Goal: Task Accomplishment & Management: Complete application form

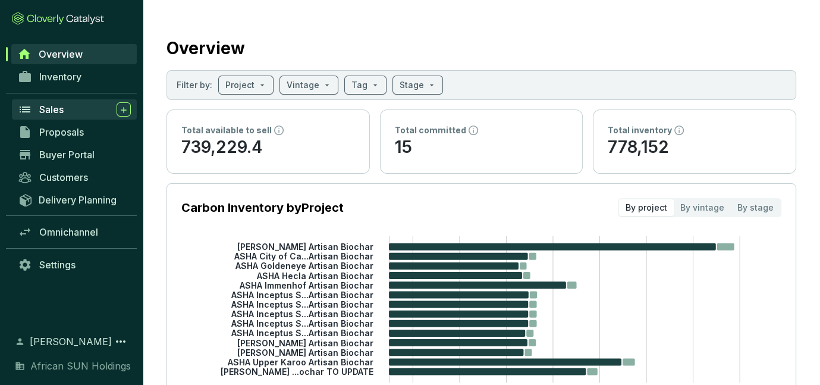
click at [55, 110] on span "Sales" at bounding box center [51, 109] width 24 height 12
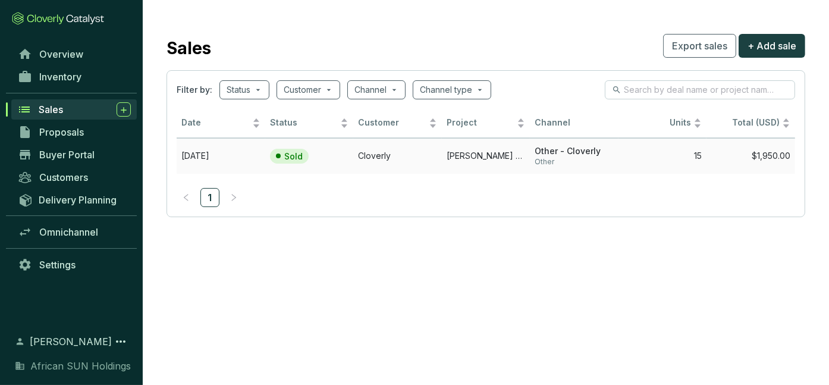
click at [486, 153] on td "[PERSON_NAME] Artisan Biochar TO UPDATE" at bounding box center [486, 156] width 89 height 36
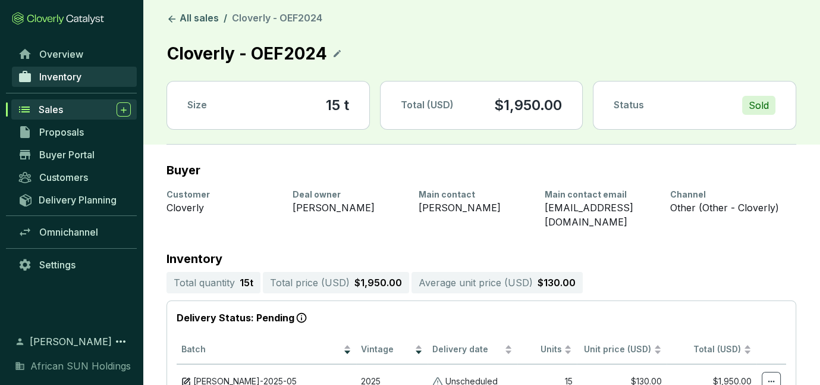
click at [54, 74] on span "Inventory" at bounding box center [60, 77] width 42 height 12
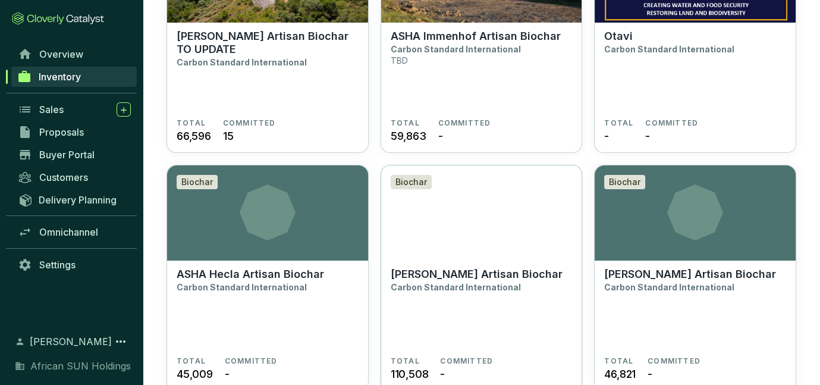
scroll to position [59, 0]
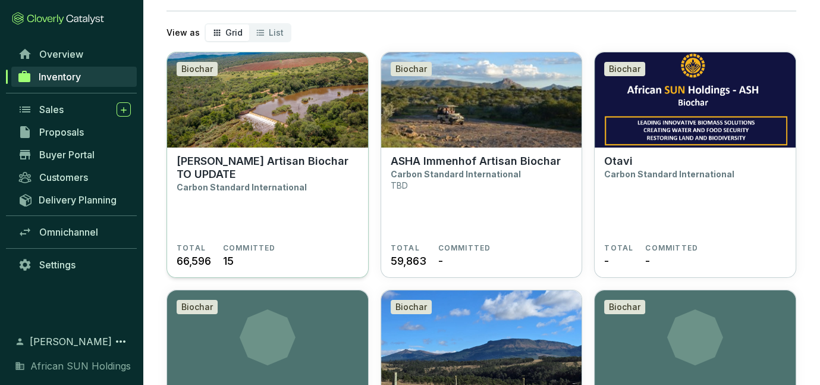
click at [237, 168] on p "ASHA Waterberg Artisan Biochar TO UPDATE" at bounding box center [268, 168] width 182 height 26
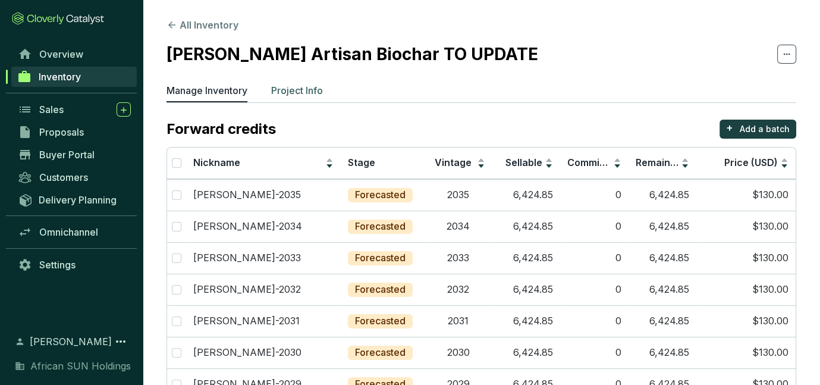
click at [296, 93] on p "Project Info" at bounding box center [297, 90] width 52 height 14
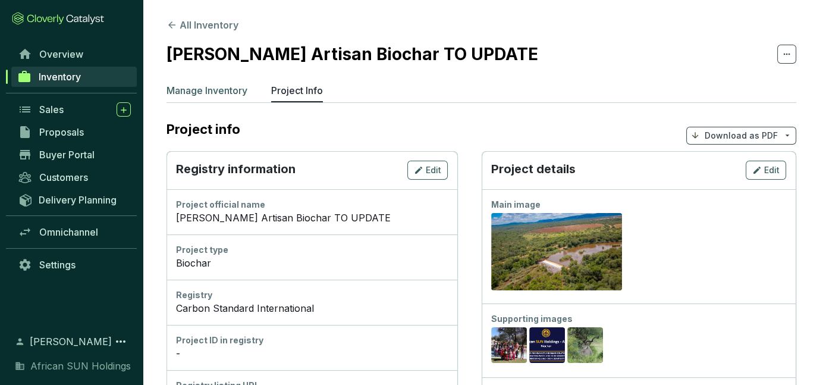
click at [208, 95] on p "Manage Inventory" at bounding box center [206, 90] width 81 height 14
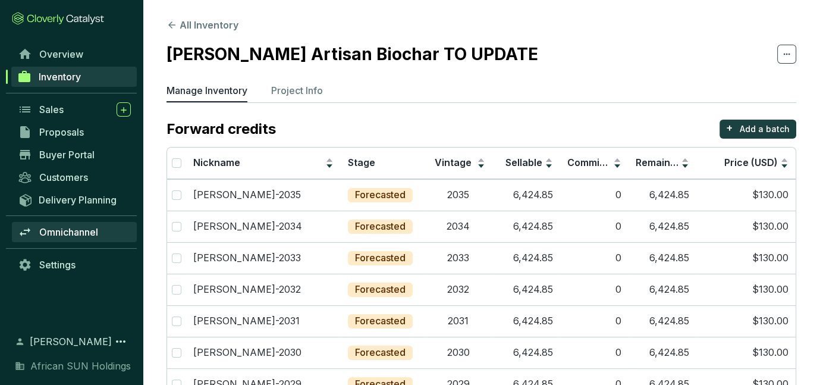
click at [81, 238] on link "Omnichannel" at bounding box center [74, 232] width 125 height 20
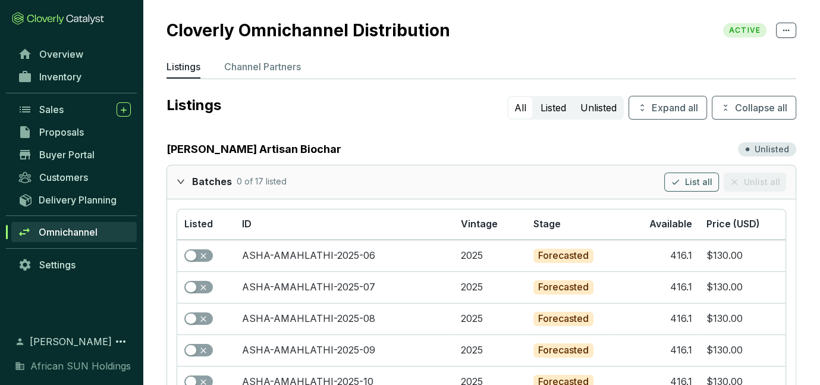
click at [766, 147] on p "Unlisted" at bounding box center [772, 149] width 34 height 12
click at [551, 111] on button "Listed" at bounding box center [553, 107] width 37 height 21
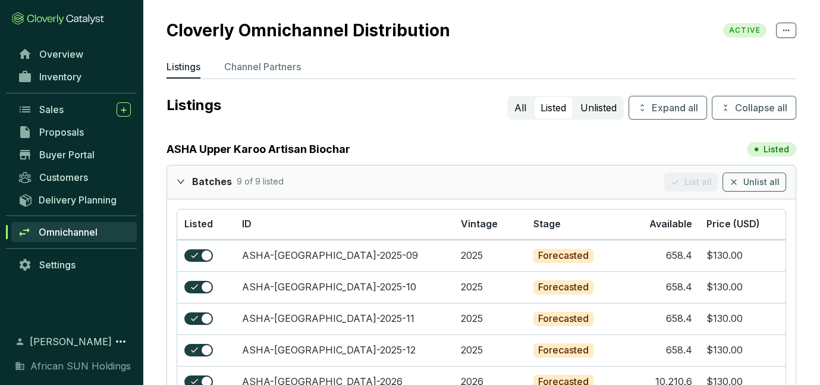
click at [73, 41] on section "Overview Inventory Sales Proposals Buyer Portal Customers Delivery Planning Omn…" at bounding box center [71, 192] width 143 height 385
click at [75, 52] on span "Overview" at bounding box center [61, 54] width 44 height 12
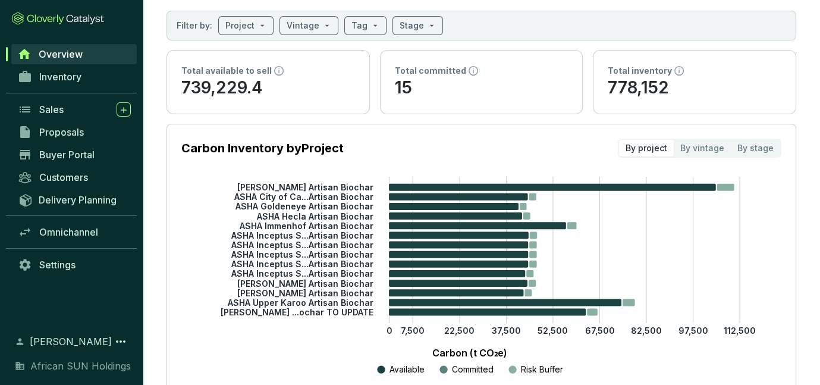
scroll to position [119, 0]
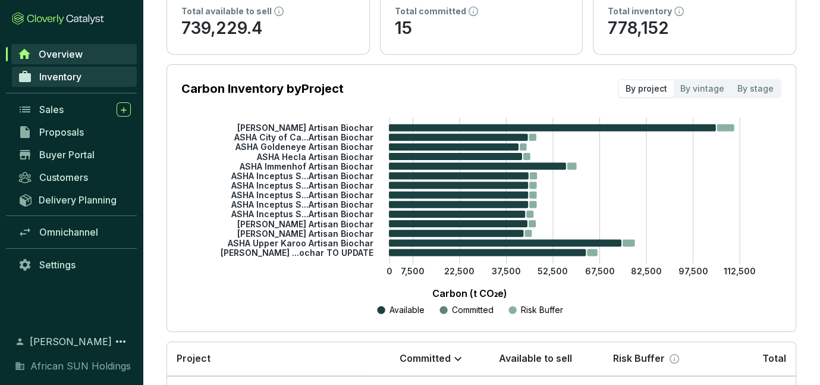
click at [58, 80] on span "Inventory" at bounding box center [60, 77] width 42 height 12
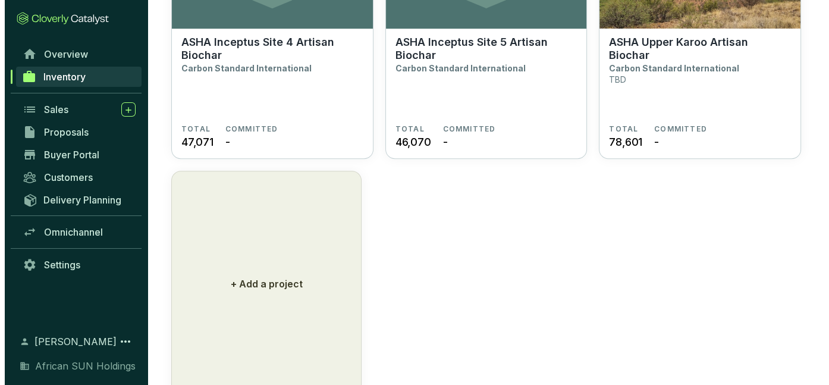
scroll to position [1113, 0]
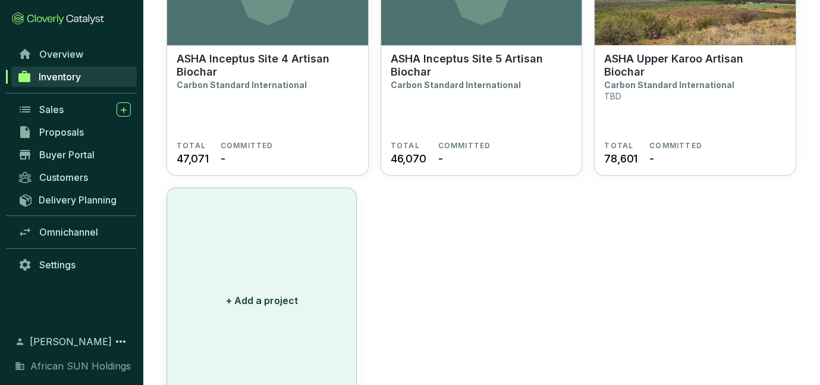
click at [259, 296] on p "+ Add a project" at bounding box center [262, 300] width 72 height 14
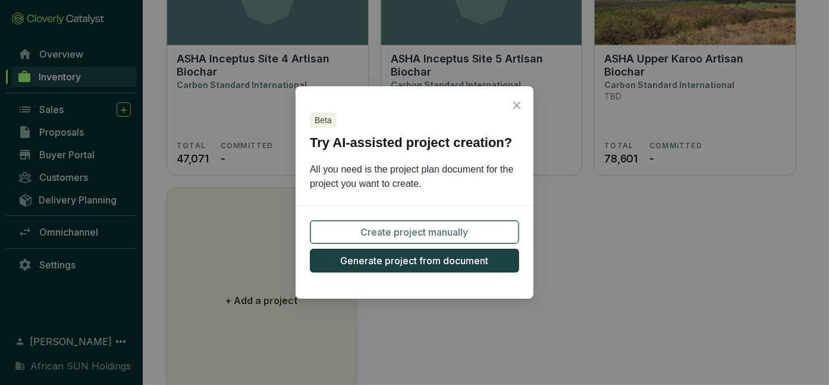
click at [386, 230] on span "Create project manually" at bounding box center [415, 232] width 108 height 14
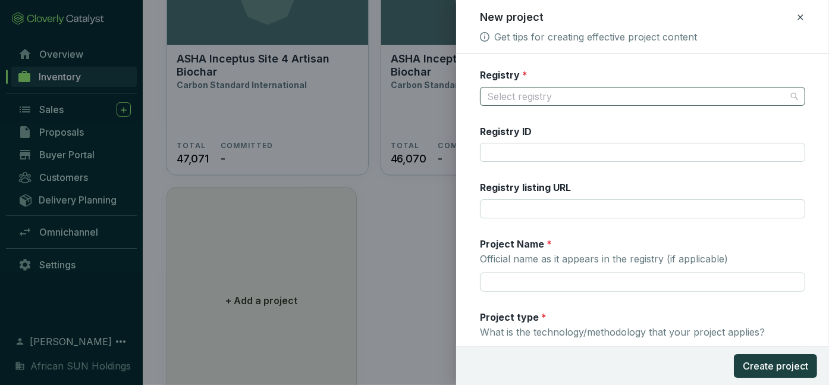
click at [548, 96] on input "Registry *" at bounding box center [636, 96] width 299 height 18
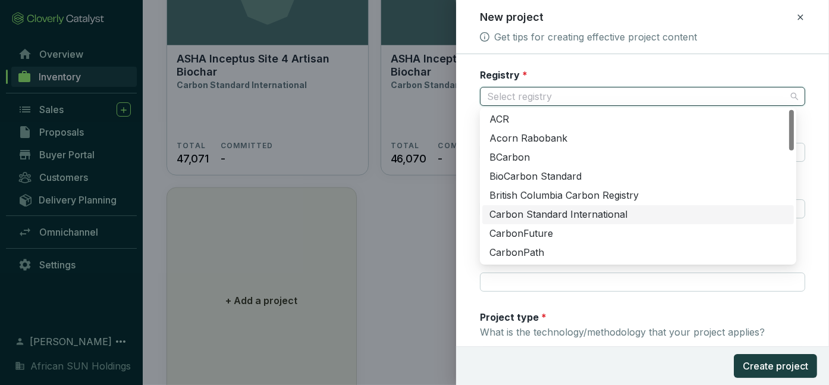
click at [552, 214] on div "Carbon Standard International" at bounding box center [637, 214] width 297 height 13
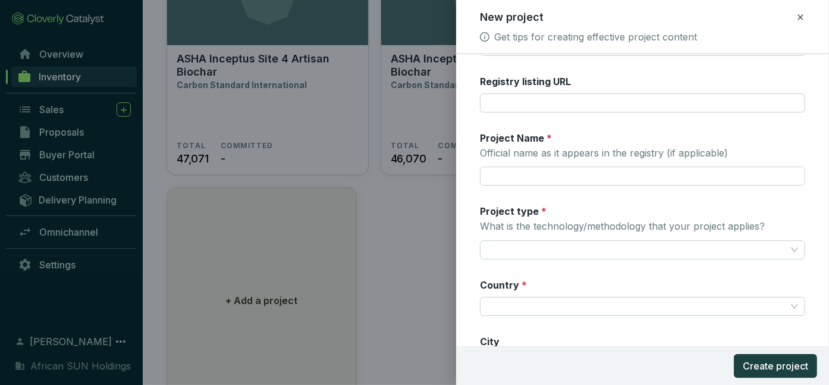
scroll to position [119, 0]
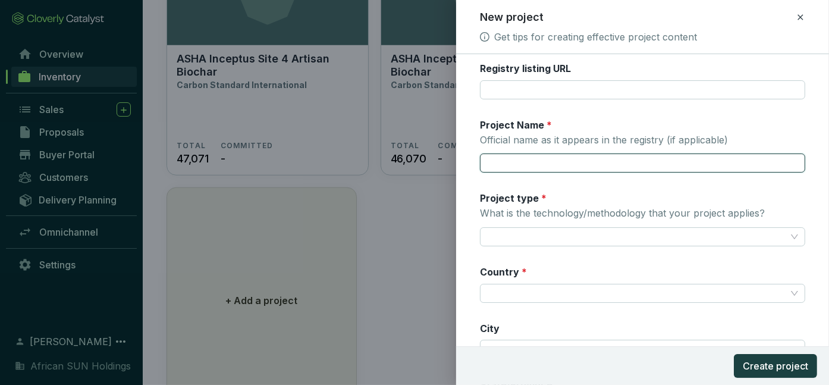
click at [524, 163] on input "Project Name * Official name as it appears in the registry (if applicable)" at bounding box center [642, 162] width 325 height 19
click at [514, 159] on input "ASHA-NA-PRIME" at bounding box center [642, 162] width 325 height 19
click at [533, 159] on input "ASHA-NA-PRIME" at bounding box center [642, 162] width 325 height 19
click at [539, 163] on input "ASHA-N-APRIME" at bounding box center [642, 162] width 325 height 19
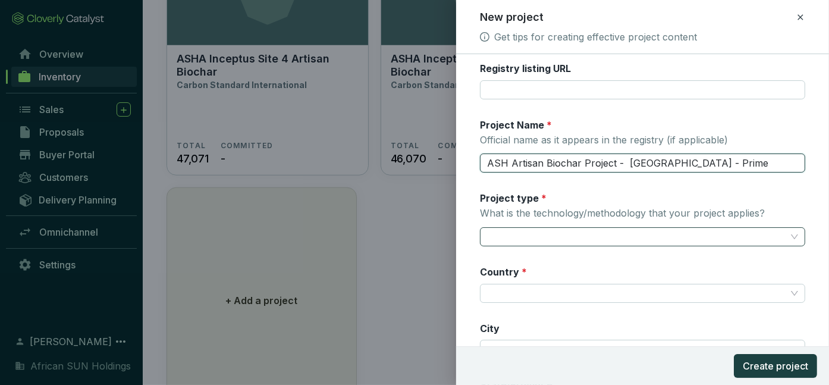
type input "ASH Artisan Biochar Project - Namibia - Prime"
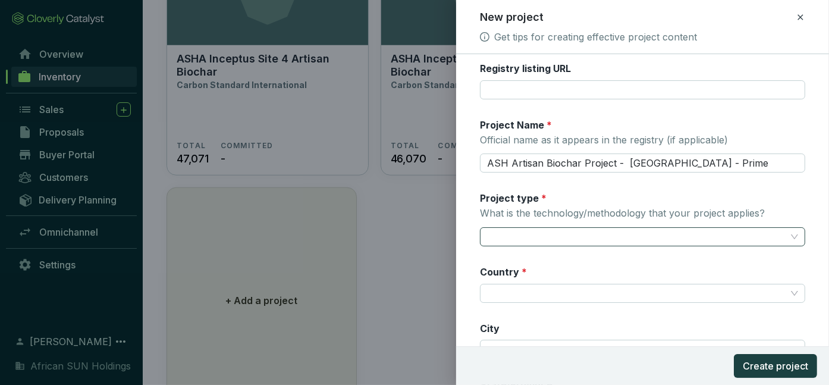
click at [519, 235] on input "Project type * What is the technology/methodology that your project applies?" at bounding box center [636, 237] width 299 height 18
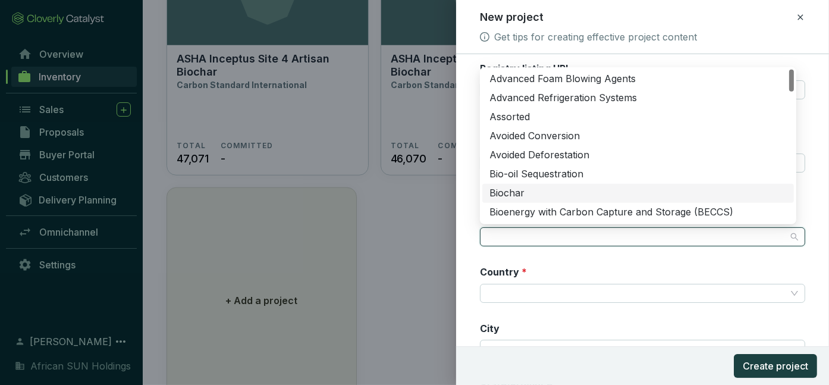
click at [520, 191] on div "Biochar" at bounding box center [637, 193] width 297 height 13
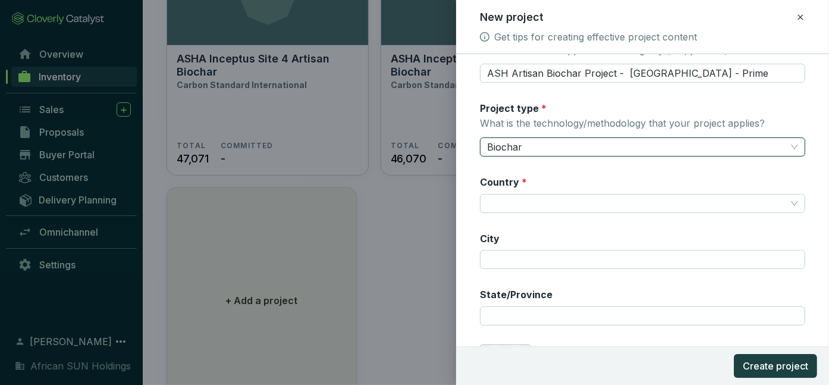
scroll to position [238, 0]
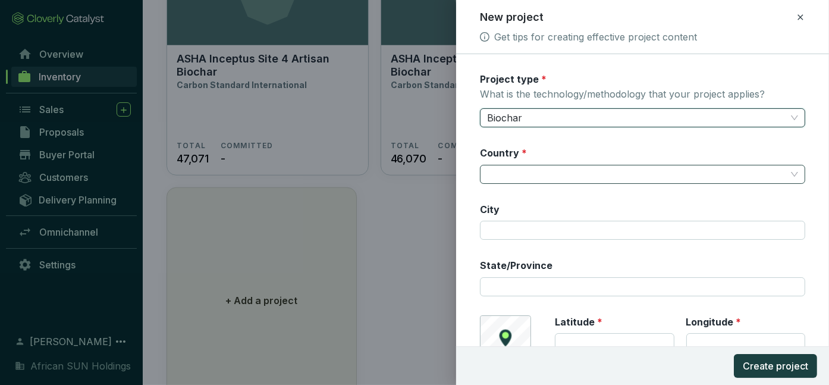
click at [516, 169] on input "Country *" at bounding box center [636, 174] width 299 height 18
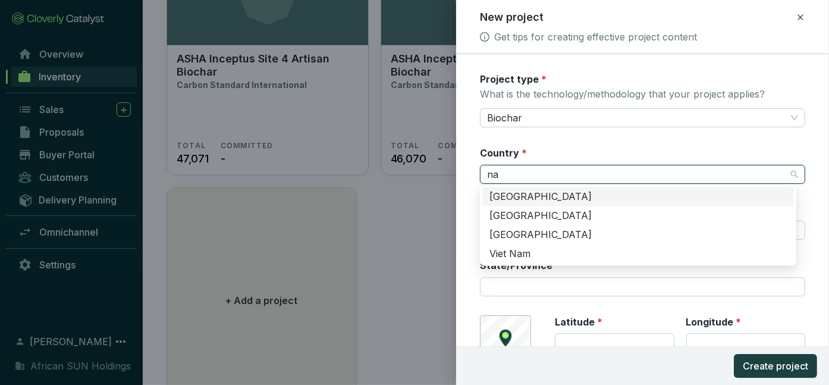
type input "nam"
click at [529, 197] on div "[GEOGRAPHIC_DATA]" at bounding box center [637, 196] width 297 height 13
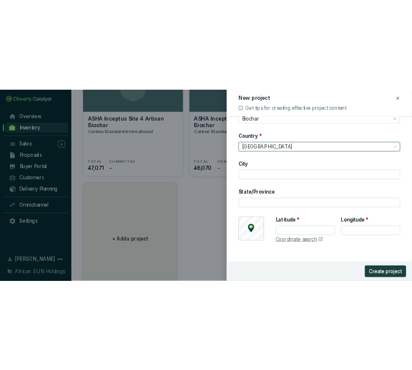
scroll to position [304, 0]
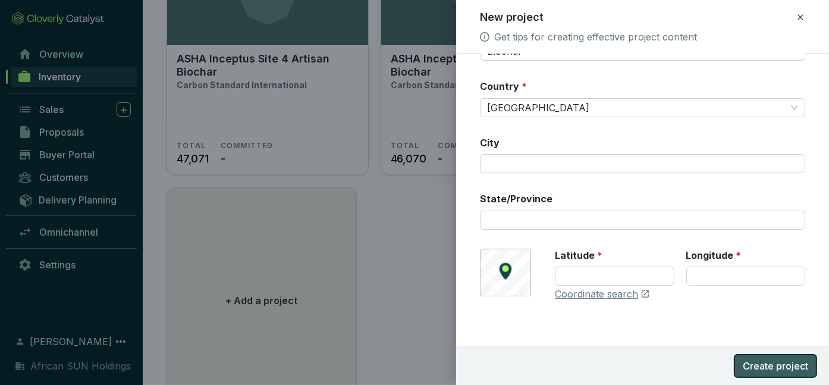
click at [786, 365] on span "Create project" at bounding box center [775, 366] width 65 height 14
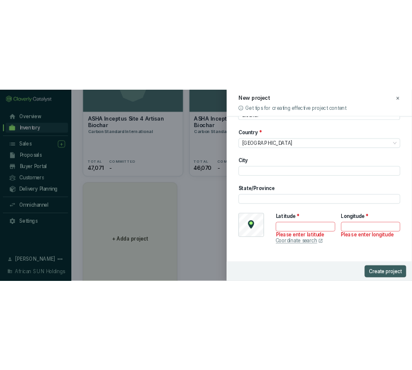
scroll to position [343, 0]
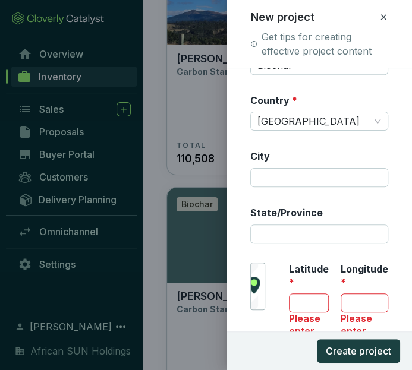
click at [297, 318] on div "Please enter latitude" at bounding box center [309, 332] width 40 height 39
click at [293, 310] on input "Latitude *" at bounding box center [309, 303] width 40 height 19
type input "-20.4281"
click at [351, 296] on input "Longitude *" at bounding box center [365, 303] width 48 height 19
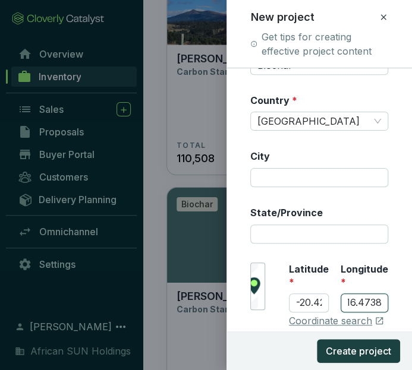
scroll to position [0, 8]
type input "16.47387"
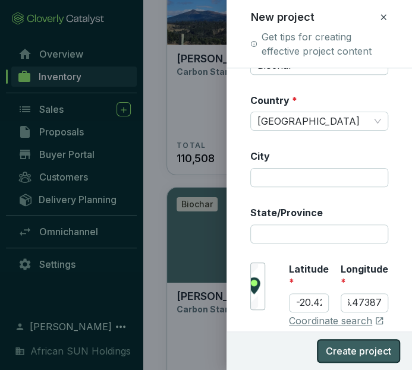
scroll to position [0, 0]
click at [363, 348] on span "Create project" at bounding box center [358, 351] width 65 height 14
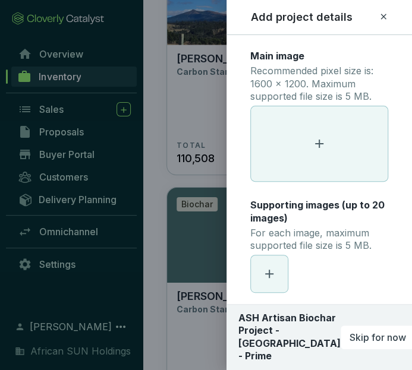
click at [306, 149] on span at bounding box center [319, 143] width 137 height 75
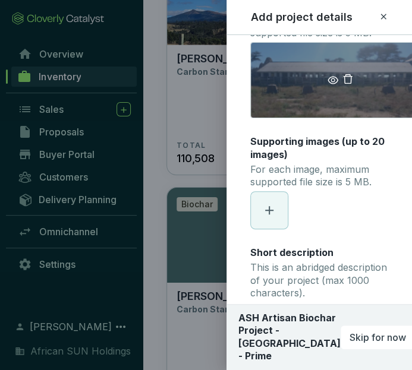
scroll to position [178, 0]
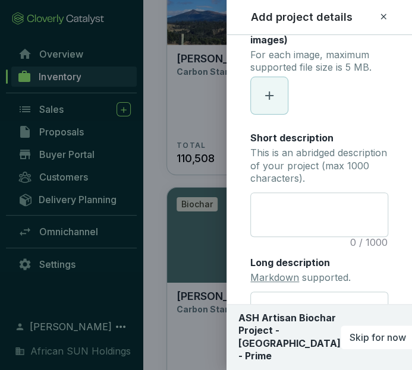
click at [272, 91] on icon at bounding box center [269, 96] width 14 height 14
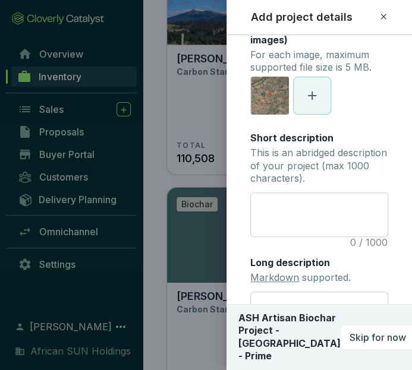
click at [313, 93] on icon at bounding box center [312, 96] width 14 height 14
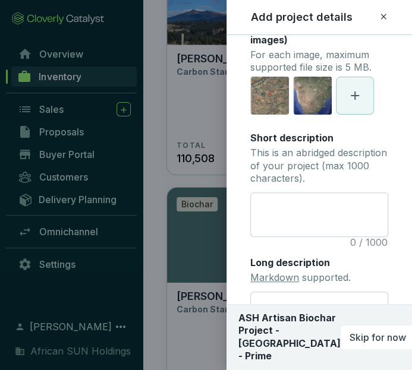
click at [351, 91] on icon at bounding box center [355, 96] width 14 height 14
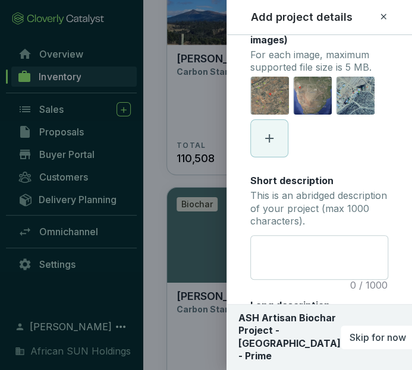
click at [279, 128] on span at bounding box center [269, 138] width 37 height 37
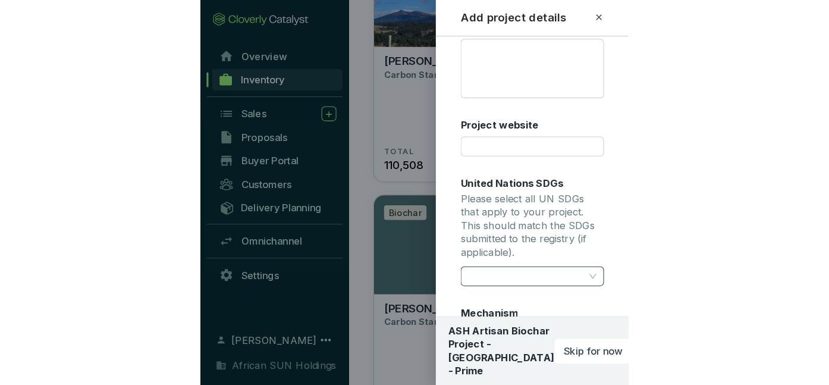
scroll to position [530, 0]
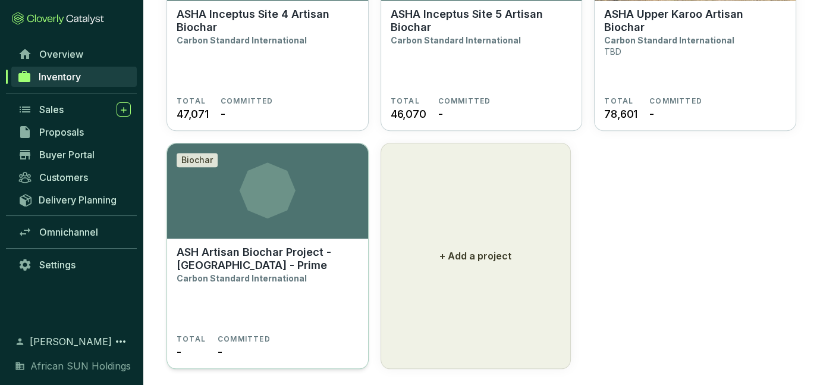
scroll to position [1173, 0]
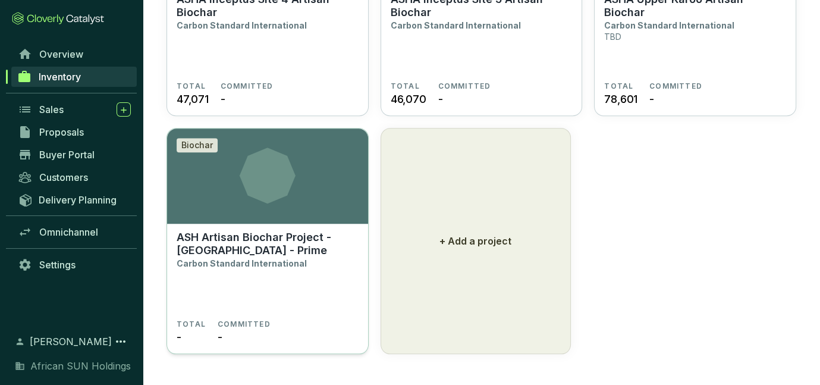
click at [274, 269] on section "ASH Artisan Biochar Project - Namibia - Prime Carbon Standard International" at bounding box center [268, 275] width 182 height 89
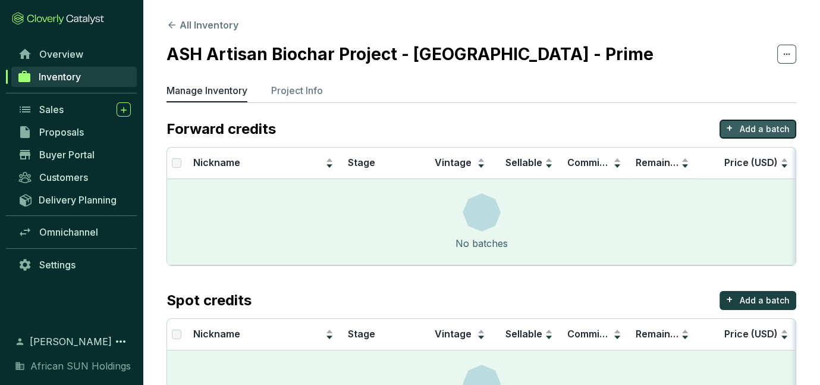
click at [750, 129] on p "Add a batch" at bounding box center [765, 129] width 50 height 12
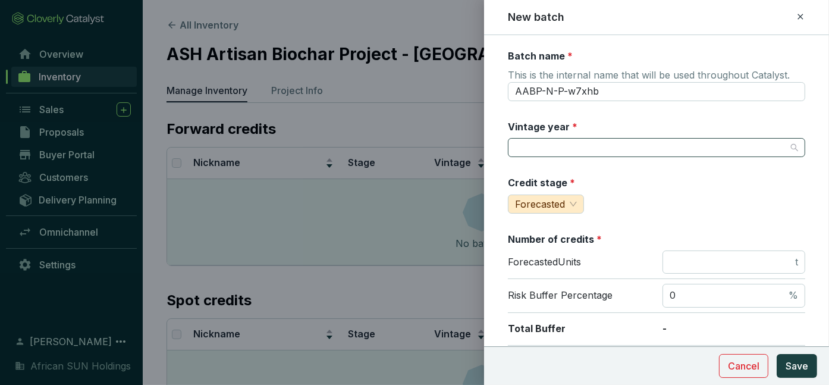
click at [554, 139] on input "Vintage year *" at bounding box center [650, 148] width 271 height 18
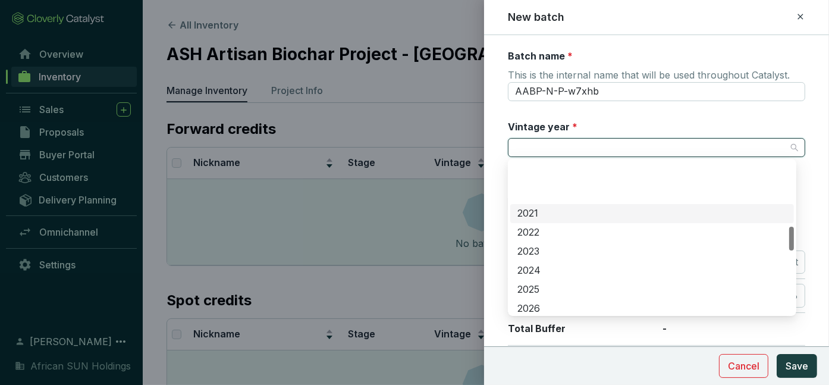
scroll to position [476, 0]
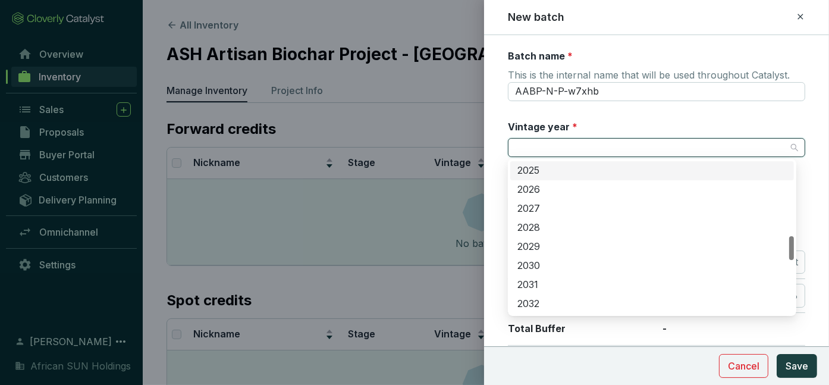
click at [539, 173] on div "2025" at bounding box center [651, 170] width 269 height 13
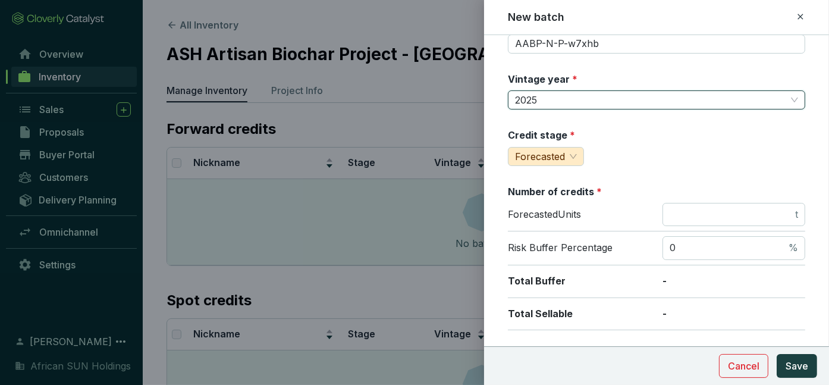
scroll to position [59, 0]
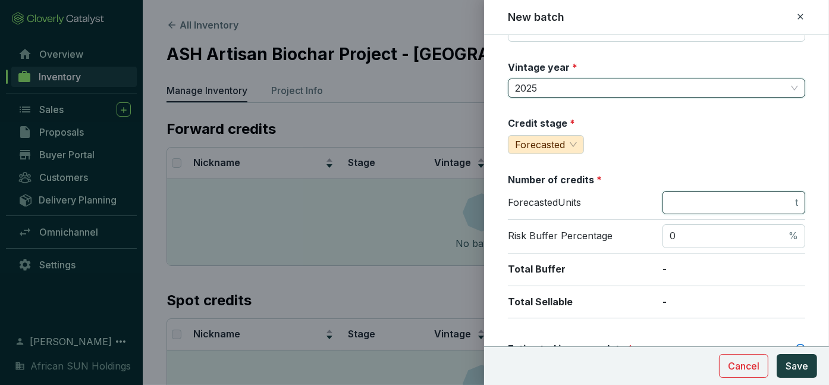
click at [725, 206] on input "number" at bounding box center [731, 202] width 123 height 13
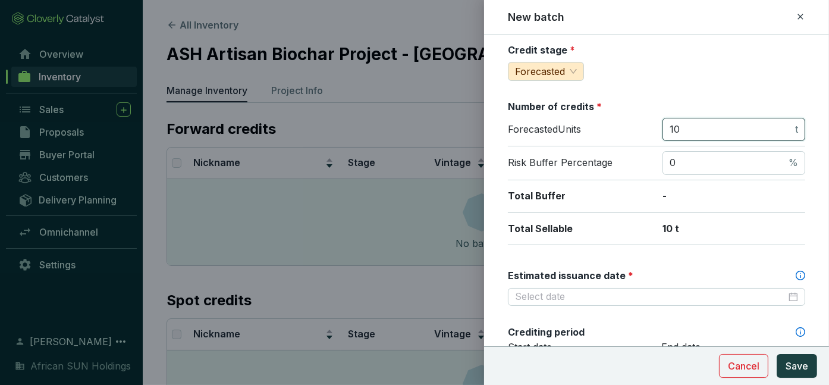
scroll to position [178, 0]
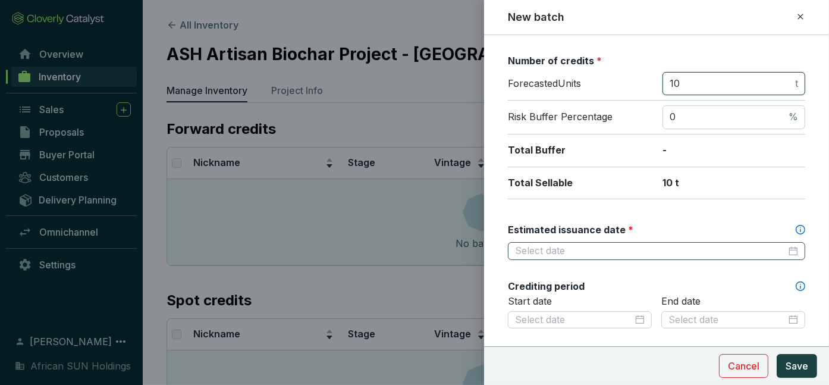
type input "10"
click at [607, 244] on input "Estimated issuance date *" at bounding box center [650, 250] width 271 height 13
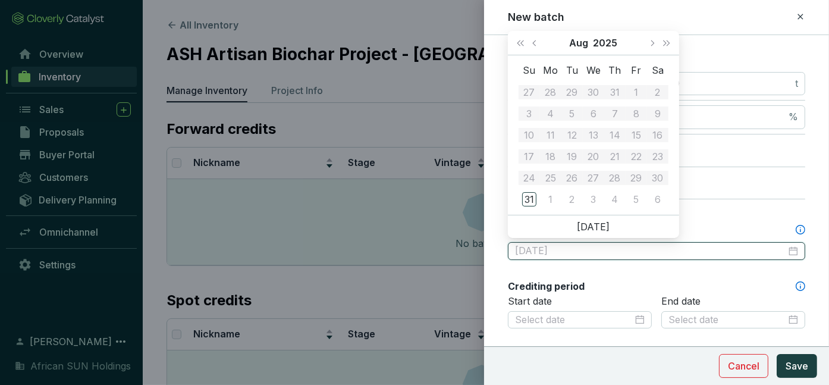
type input "2025-09-03"
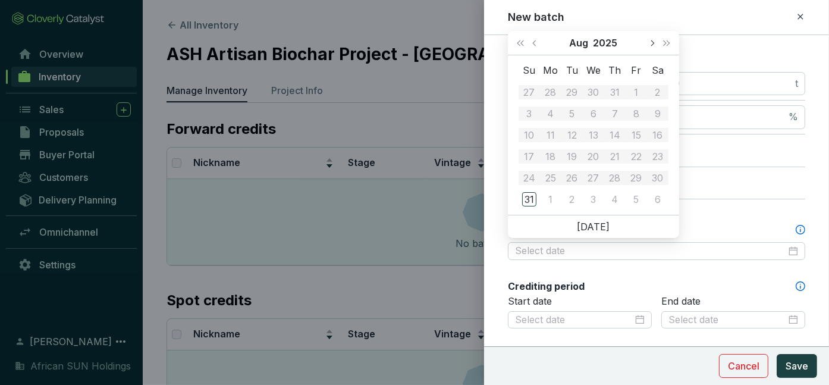
click at [654, 40] on button "Next month (PageDown)" at bounding box center [651, 43] width 15 height 24
type input "2025-09-30"
click at [571, 179] on div "30" at bounding box center [572, 178] width 14 height 14
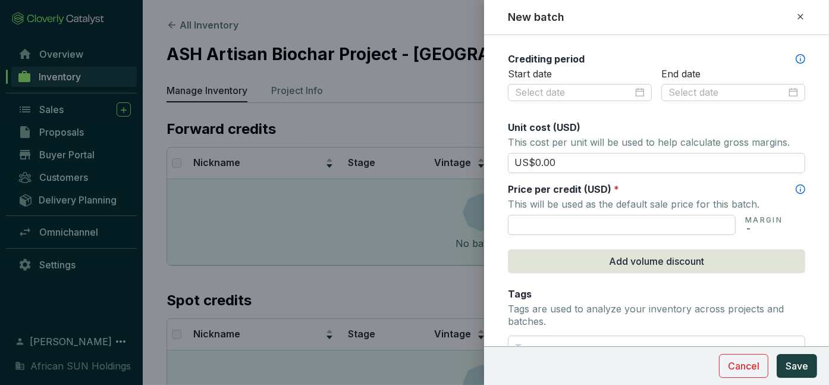
scroll to position [416, 0]
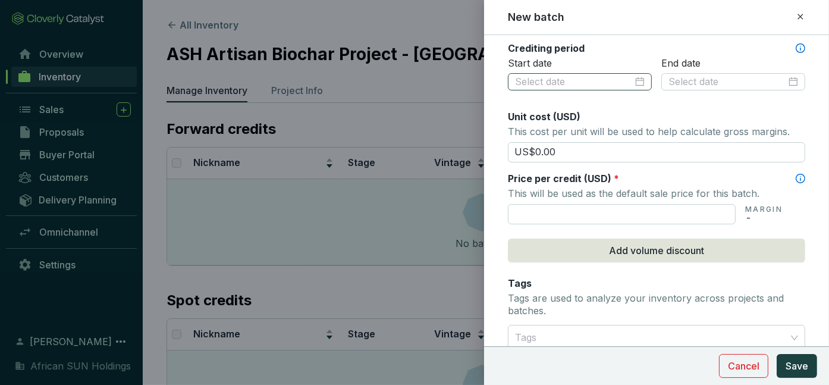
click at [634, 78] on div at bounding box center [580, 82] width 130 height 13
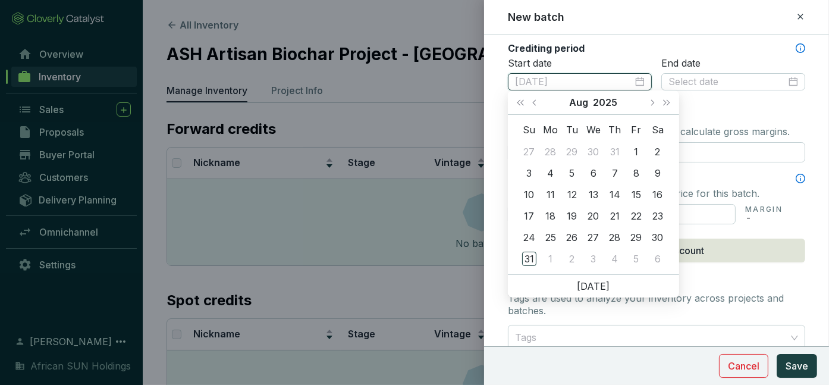
type input "2025-08-01"
click at [648, 101] on button "Next month (PageDown)" at bounding box center [651, 102] width 15 height 24
type input "2025-09-01"
click at [552, 149] on div "1" at bounding box center [550, 151] width 14 height 14
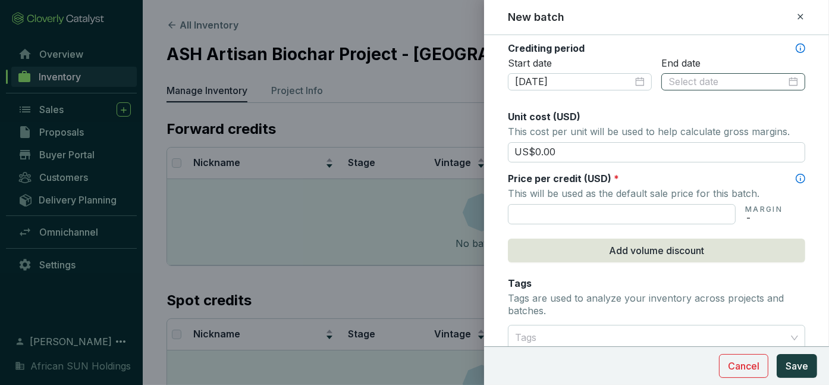
click at [786, 79] on div at bounding box center [733, 82] width 130 height 13
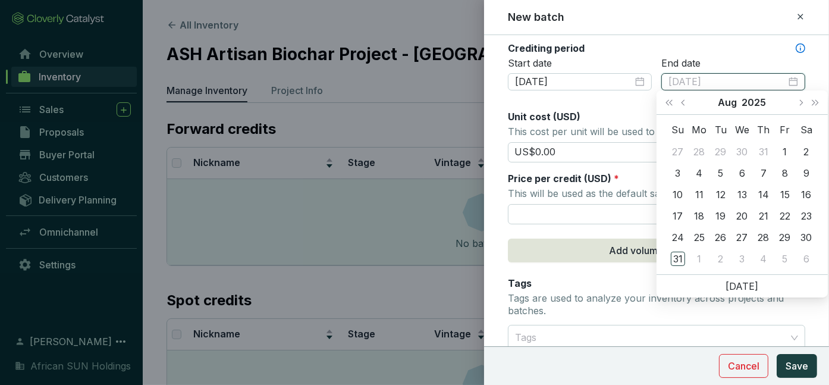
type input "2025-08-23"
type input "2025-08-02"
click at [803, 101] on button "Next month (PageDown)" at bounding box center [800, 102] width 15 height 24
type input "2025-09-30"
click at [720, 234] on div "30" at bounding box center [721, 237] width 14 height 14
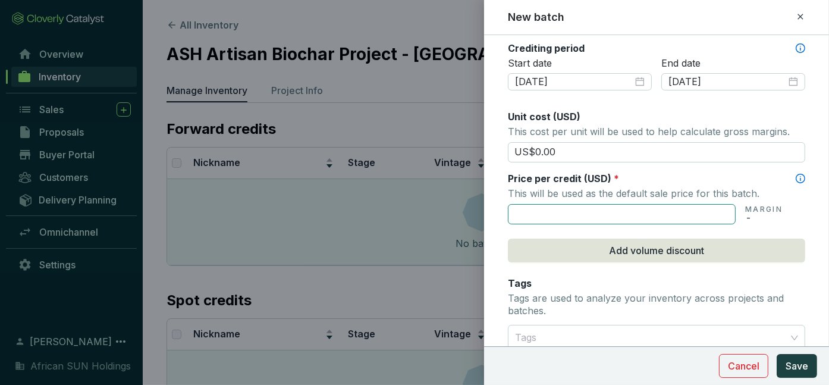
click at [568, 208] on input "text" at bounding box center [622, 214] width 228 height 20
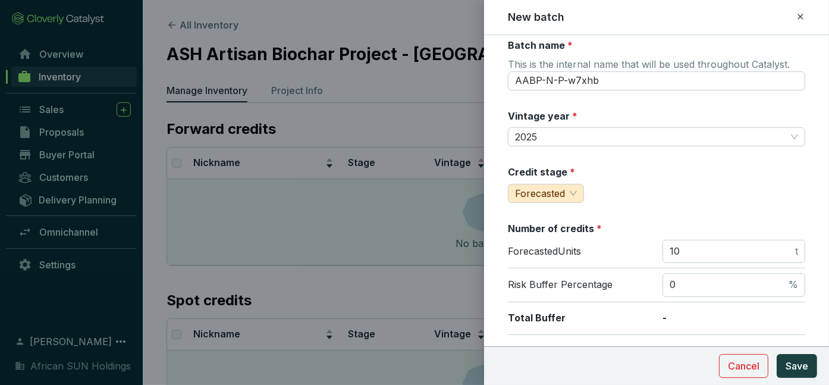
scroll to position [0, 0]
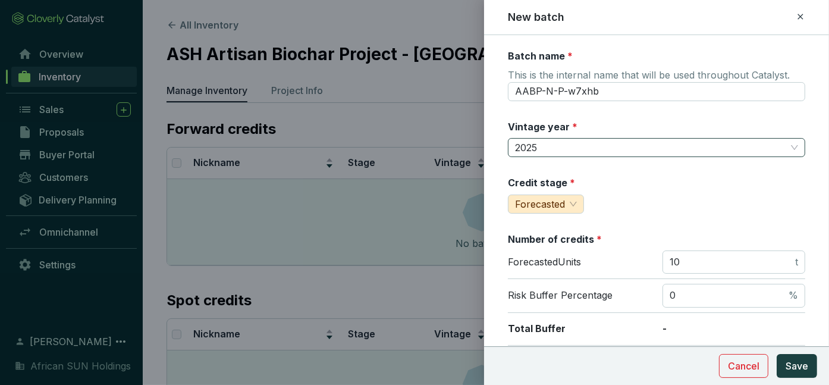
click at [538, 153] on span "2025" at bounding box center [656, 148] width 283 height 18
type input "US$130.00"
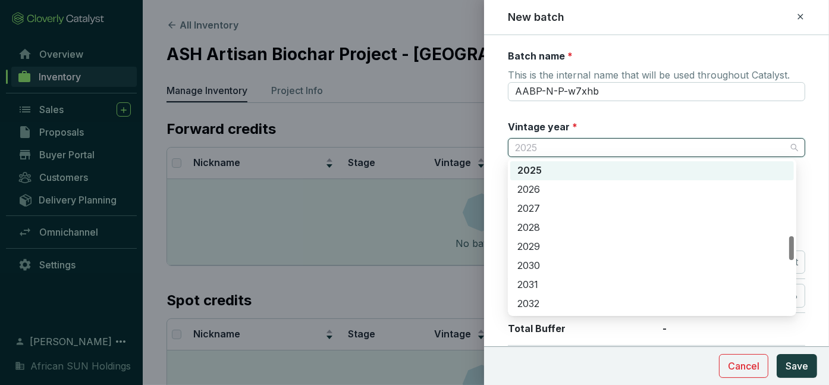
click at [545, 149] on span "2025" at bounding box center [656, 148] width 283 height 18
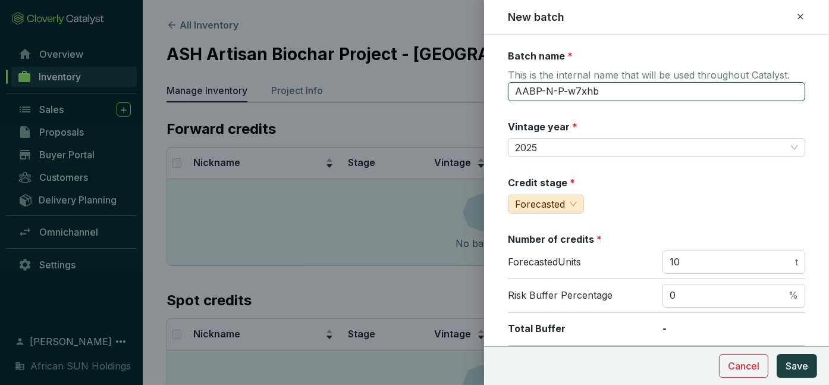
drag, startPoint x: 627, startPoint y: 89, endPoint x: 422, endPoint y: 73, distance: 206.4
click at [422, 73] on div "New batch Batch name * This is the internal name that will be used throughout C…" at bounding box center [414, 192] width 829 height 385
click at [538, 92] on input "ASAHA-" at bounding box center [656, 91] width 297 height 19
click at [566, 128] on label "Vintage year *" at bounding box center [543, 126] width 70 height 13
click at [565, 89] on input "ASHA-" at bounding box center [656, 91] width 297 height 19
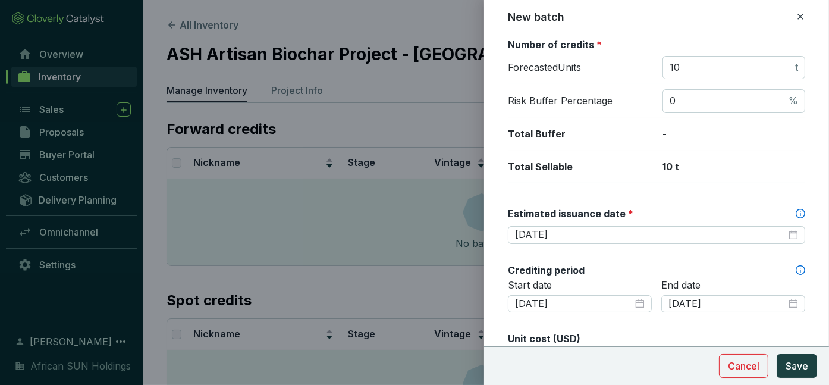
scroll to position [238, 0]
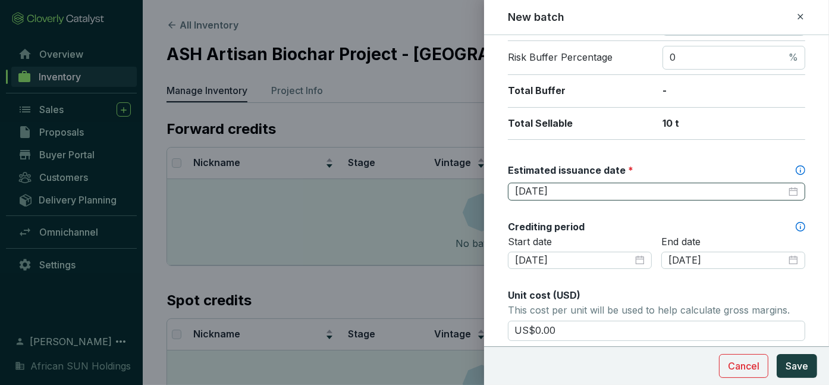
type input "ASHA-2025-10"
click at [578, 186] on input "2025-09-30" at bounding box center [650, 191] width 271 height 13
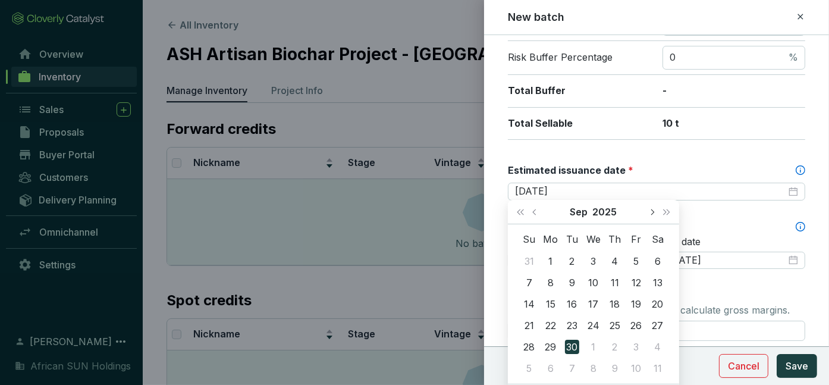
click at [650, 213] on span "Next month (PageDown)" at bounding box center [652, 212] width 6 height 6
type input "2025-10-31"
click at [638, 348] on div "31" at bounding box center [636, 347] width 14 height 14
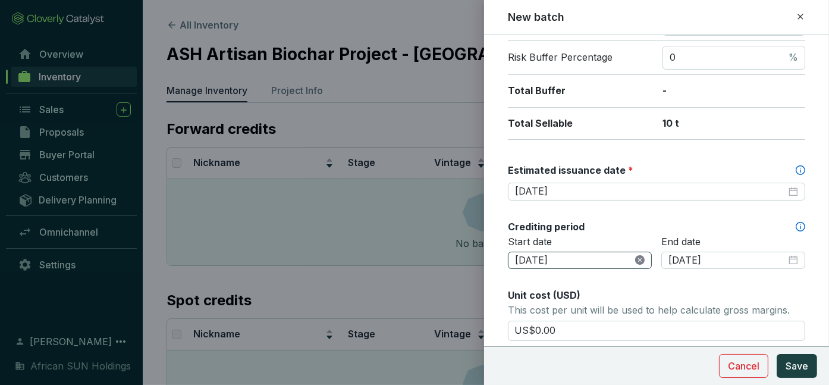
click at [637, 256] on icon "close-circle" at bounding box center [640, 260] width 10 height 10
click at [626, 260] on input at bounding box center [574, 260] width 118 height 13
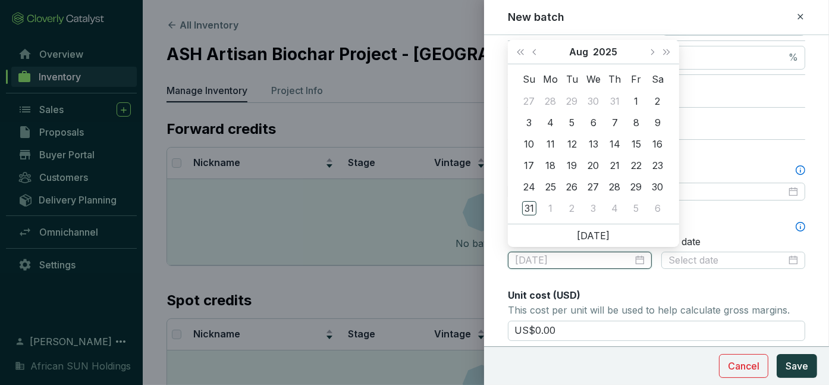
type input "2025-08-01"
click at [651, 52] on span "Next month (PageDown)" at bounding box center [652, 52] width 6 height 6
type input "2025-10-01"
click at [595, 102] on div "1" at bounding box center [593, 101] width 14 height 14
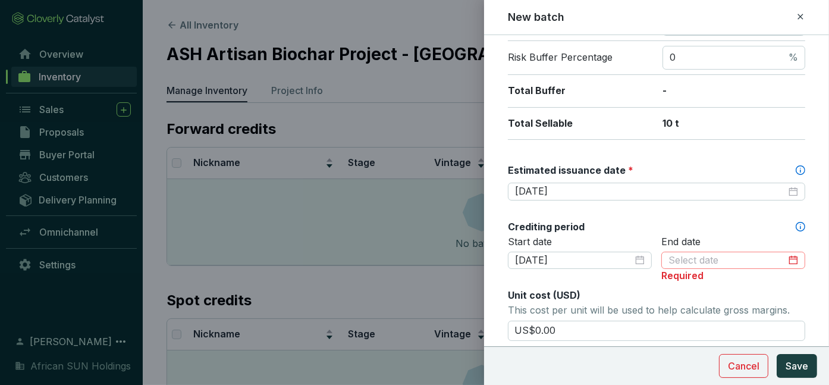
click at [783, 257] on div at bounding box center [733, 260] width 130 height 13
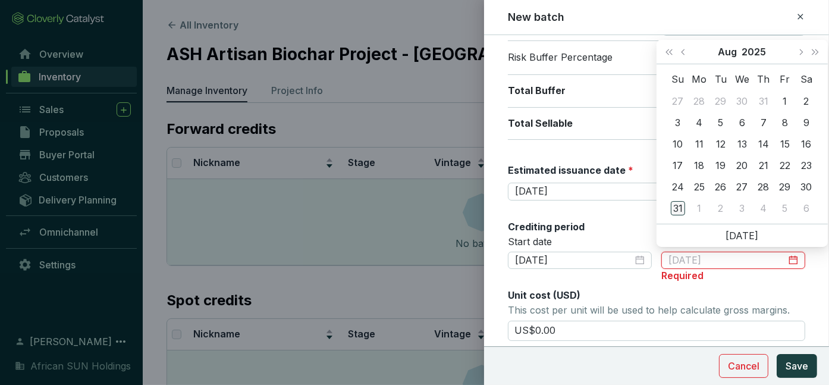
type input "2025-08-31"
click at [671, 203] on div "31" at bounding box center [678, 208] width 14 height 14
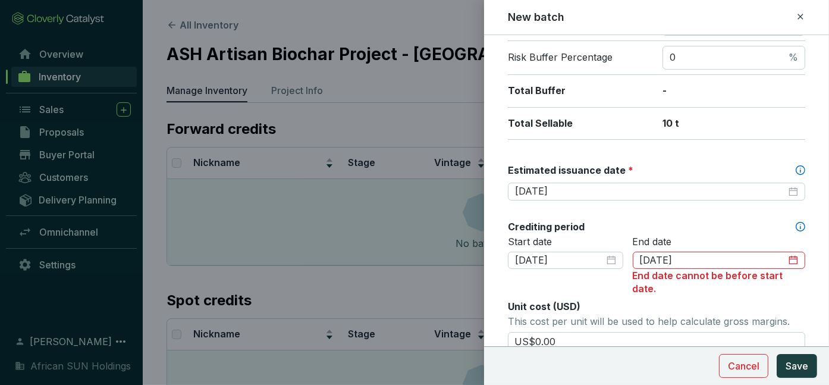
click at [593, 286] on div "Start date 2025-10-01" at bounding box center [565, 265] width 115 height 60
click at [788, 255] on icon "close-circle" at bounding box center [793, 260] width 10 height 10
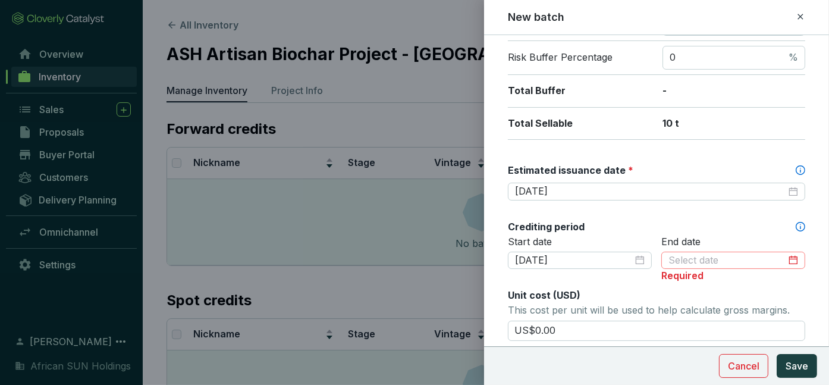
click at [790, 256] on div at bounding box center [733, 261] width 144 height 18
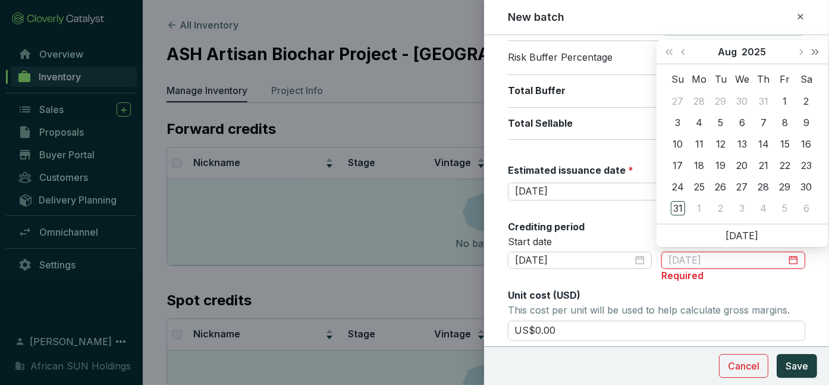
type input "2025-08-02"
click at [794, 49] on button "Next month (PageDown)" at bounding box center [800, 52] width 15 height 24
type input "2025-10-31"
click at [788, 192] on div "31" at bounding box center [785, 187] width 14 height 14
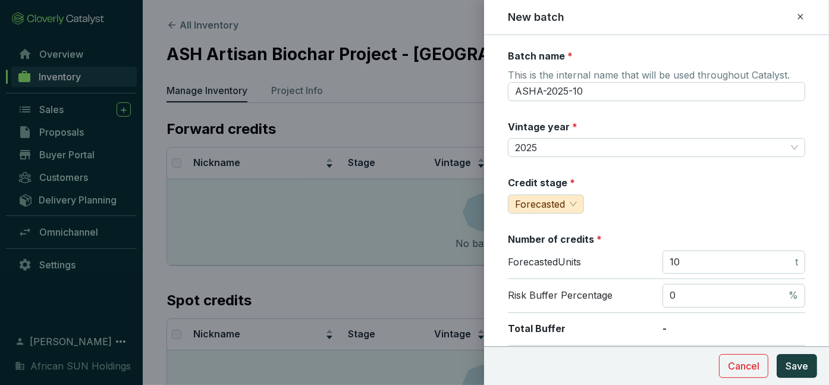
scroll to position [59, 0]
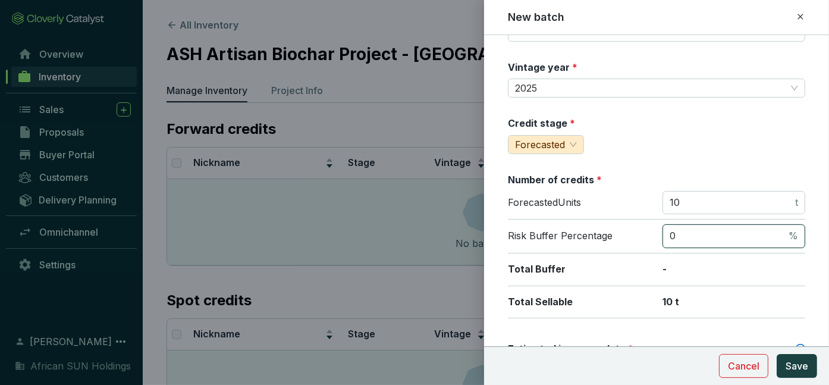
drag, startPoint x: 684, startPoint y: 231, endPoint x: 651, endPoint y: 227, distance: 33.6
click at [651, 227] on div "Risk Buffer Percentage 0 %" at bounding box center [656, 236] width 297 height 34
type input "5"
click at [701, 145] on div "Credit stage * Forecasted" at bounding box center [656, 135] width 297 height 37
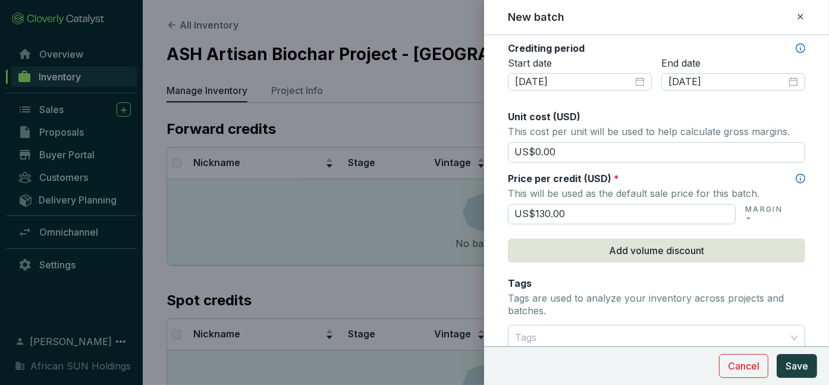
scroll to position [535, 0]
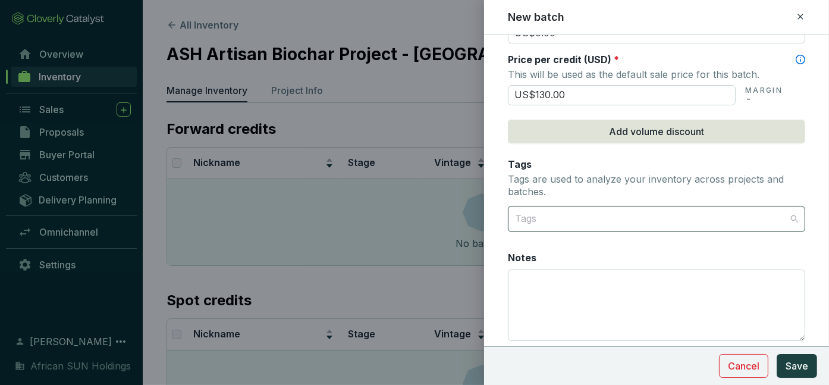
click at [549, 210] on div at bounding box center [649, 219] width 279 height 24
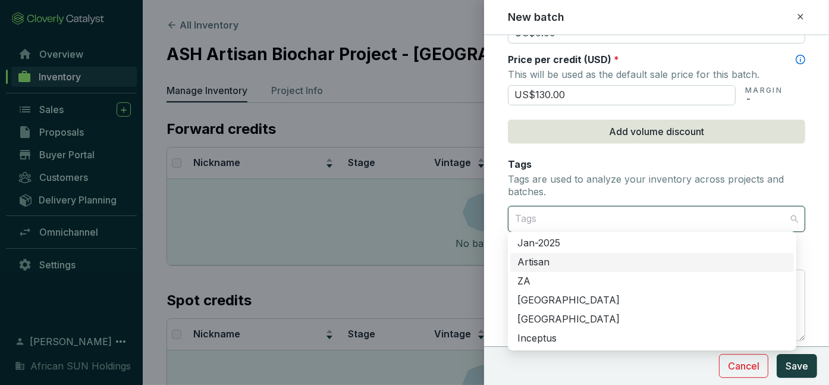
click at [563, 262] on div "Artisan" at bounding box center [651, 262] width 269 height 13
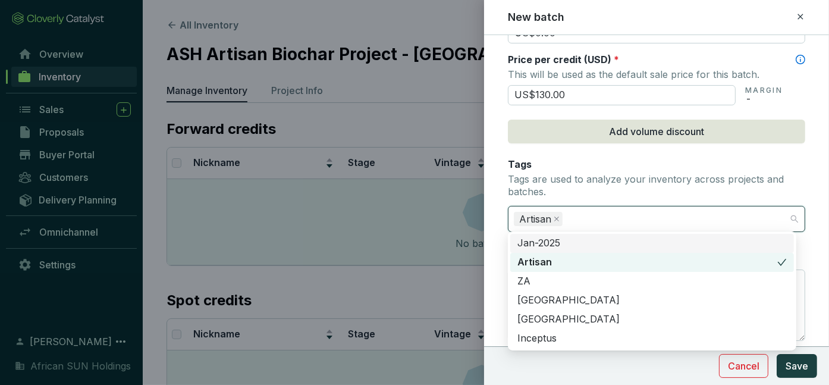
click at [604, 211] on div "Artisan" at bounding box center [649, 219] width 279 height 24
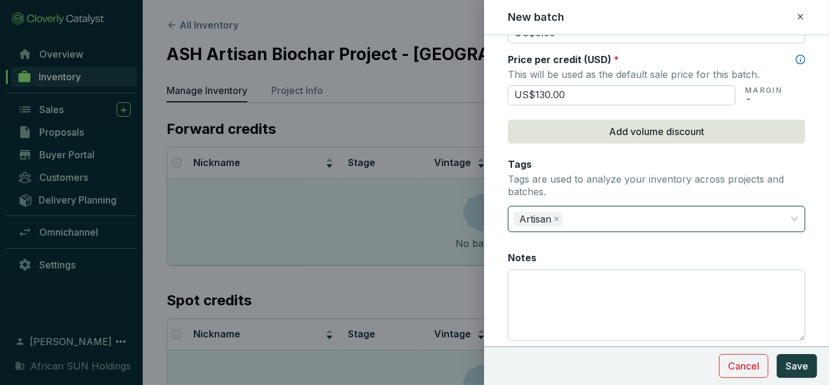
click at [599, 213] on div "Artisan" at bounding box center [649, 219] width 279 height 24
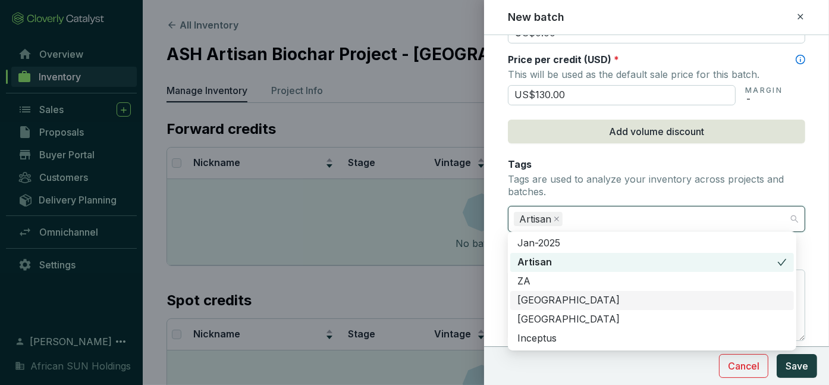
click at [561, 296] on div "[GEOGRAPHIC_DATA]" at bounding box center [651, 300] width 269 height 13
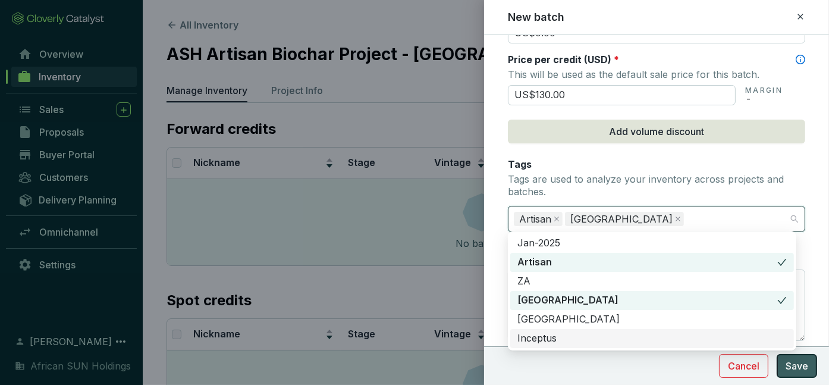
click at [806, 375] on button "Save" at bounding box center [797, 366] width 40 height 24
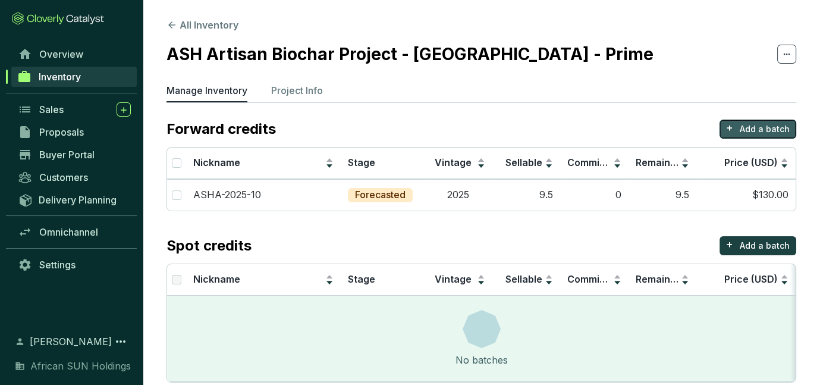
click at [753, 131] on p "Add a batch" at bounding box center [765, 129] width 50 height 12
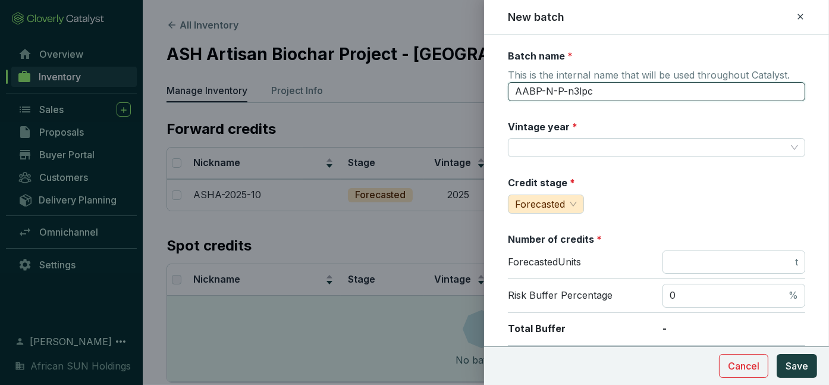
click at [614, 89] on input "AABP-N-P-n3lpc" at bounding box center [656, 91] width 297 height 19
drag, startPoint x: 614, startPoint y: 89, endPoint x: 494, endPoint y: 87, distance: 120.1
type input "ASHA-2025-11"
click at [560, 140] on input "Vintage year *" at bounding box center [650, 148] width 271 height 18
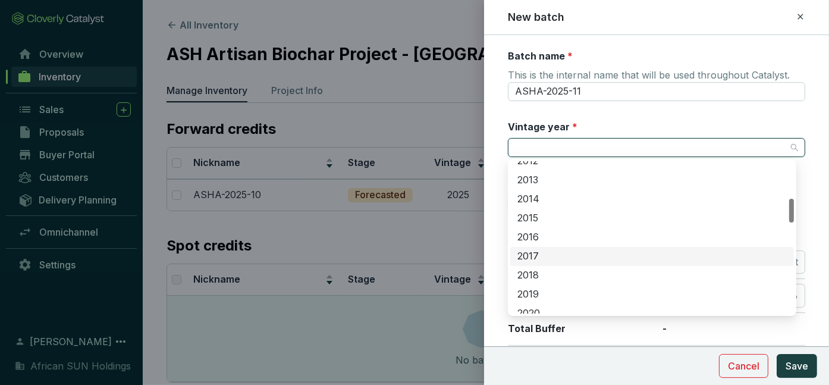
scroll to position [357, 0]
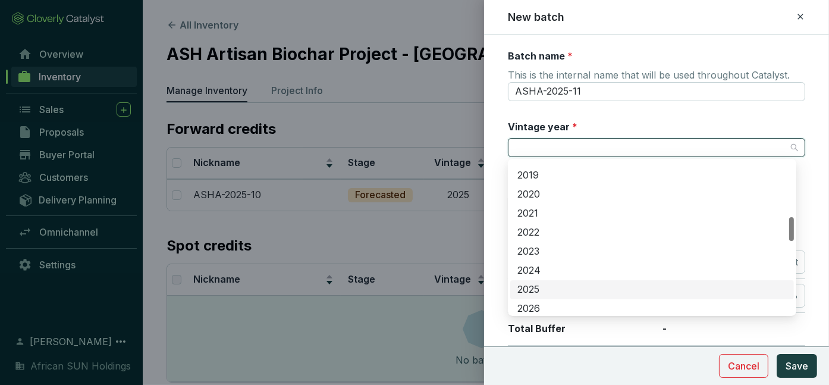
click at [557, 288] on div "2025" at bounding box center [651, 289] width 269 height 13
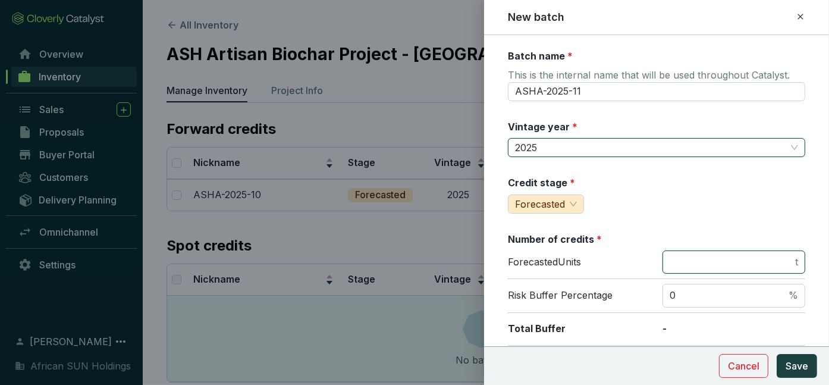
click at [702, 257] on input "number" at bounding box center [731, 262] width 123 height 13
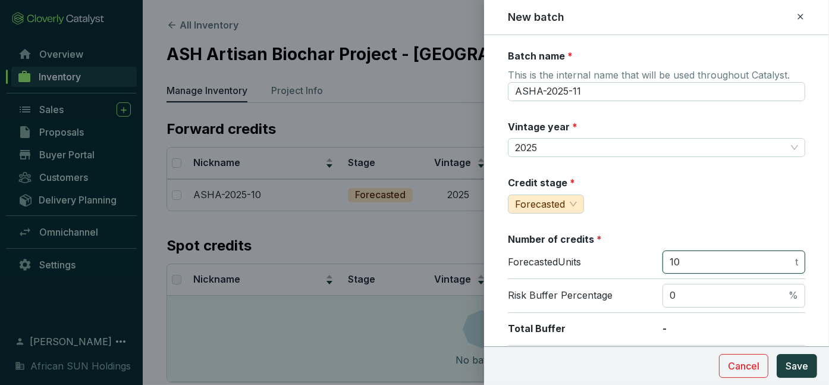
type input "10"
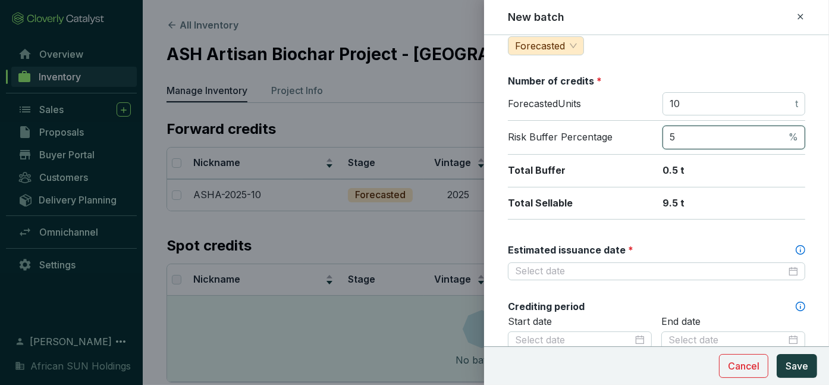
scroll to position [178, 0]
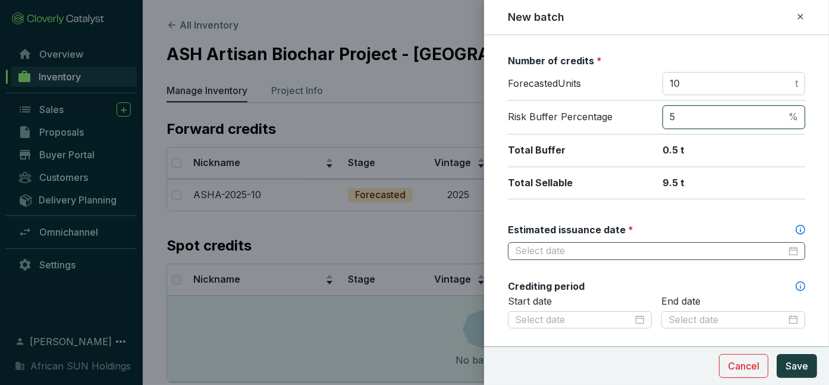
click at [783, 244] on div at bounding box center [656, 250] width 283 height 13
type input "5"
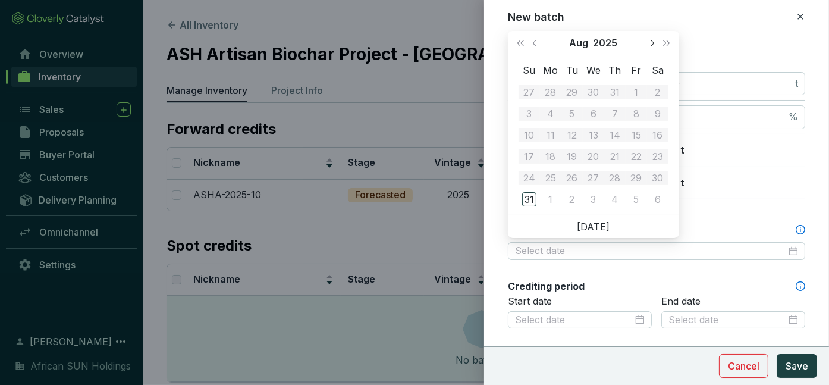
click at [648, 41] on button "Next month (PageDown)" at bounding box center [651, 43] width 15 height 24
type input "2025-11-30"
click at [524, 203] on div "30" at bounding box center [529, 199] width 14 height 14
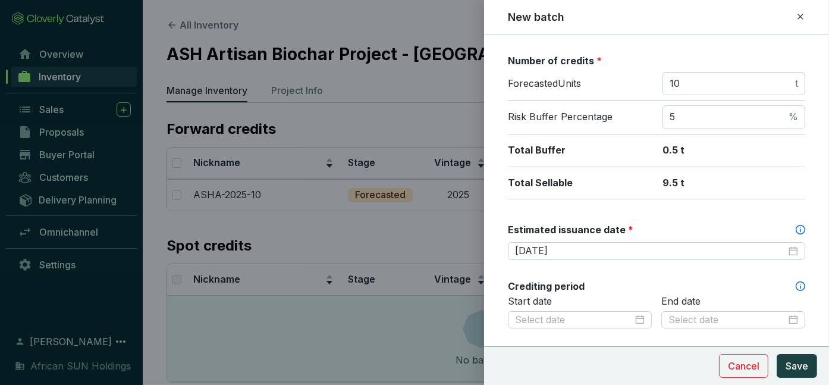
scroll to position [297, 0]
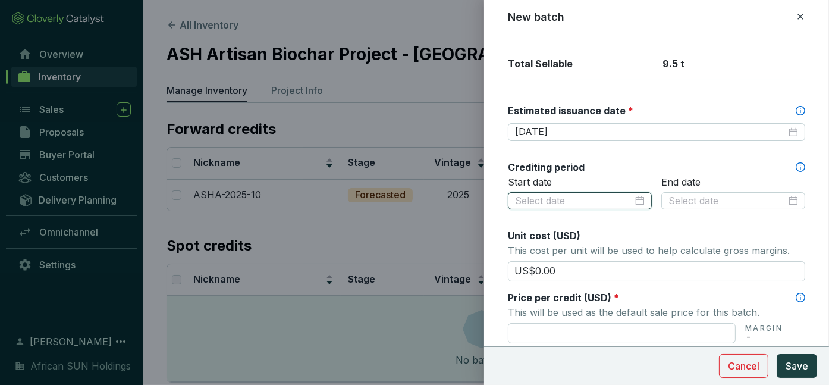
click at [549, 194] on input at bounding box center [574, 200] width 118 height 13
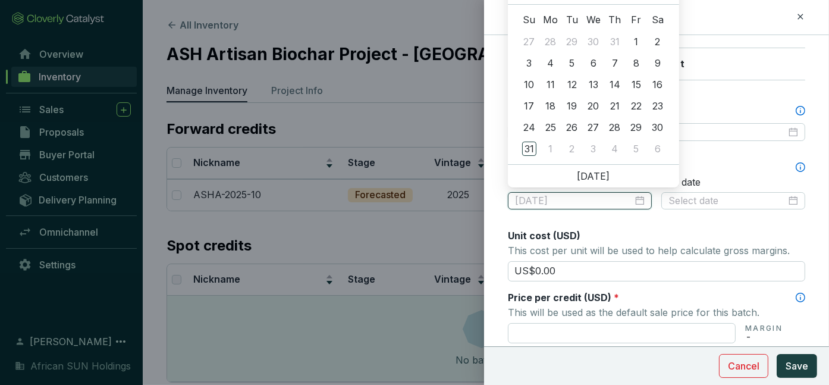
type input "2025-08-16"
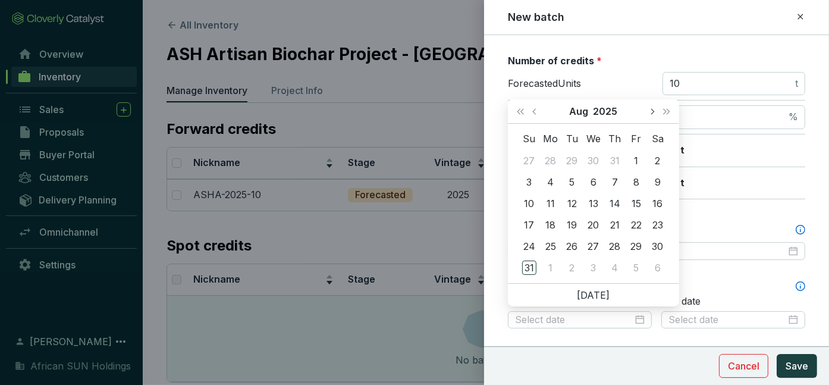
click at [649, 111] on span "Next month (PageDown)" at bounding box center [652, 111] width 6 height 6
type input "2025-10-29"
type input "2025-11-01"
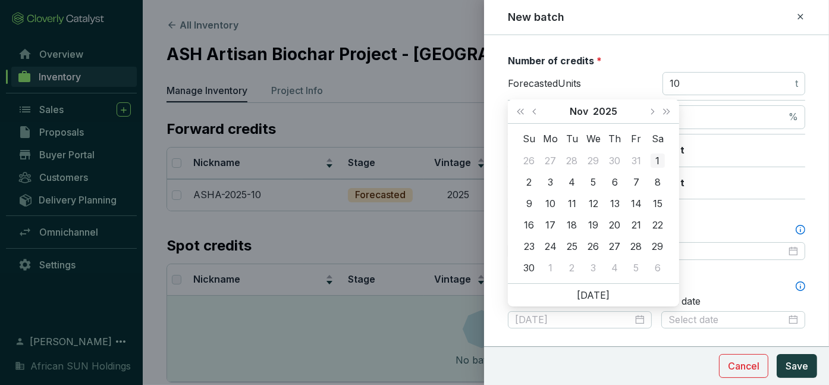
click at [658, 158] on div "1" at bounding box center [658, 160] width 14 height 14
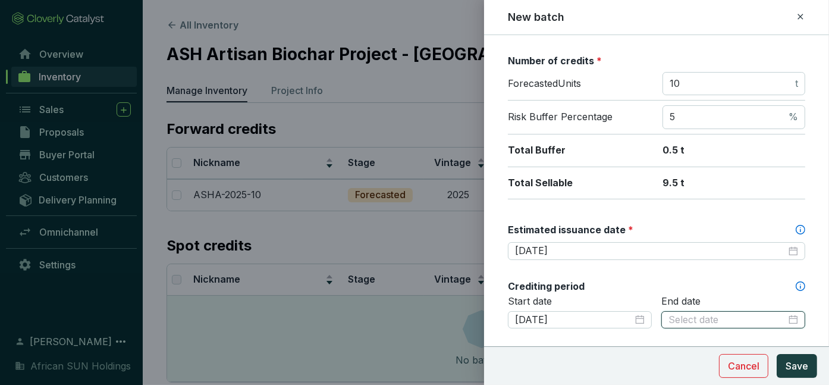
click at [758, 315] on input at bounding box center [727, 319] width 118 height 13
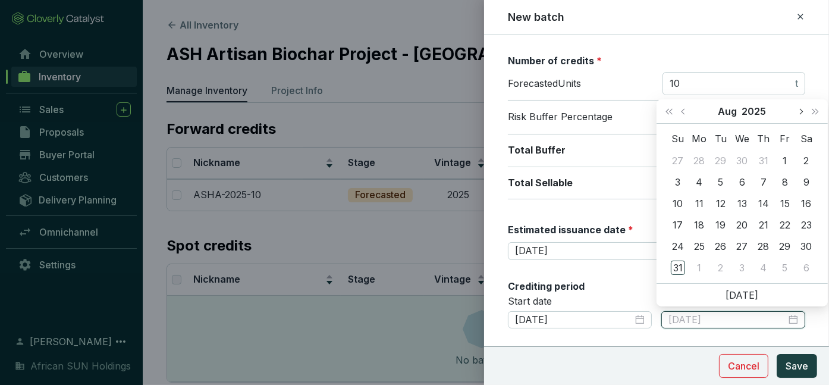
type input "2025-08-01"
click at [800, 113] on span "Next month (PageDown)" at bounding box center [800, 111] width 6 height 6
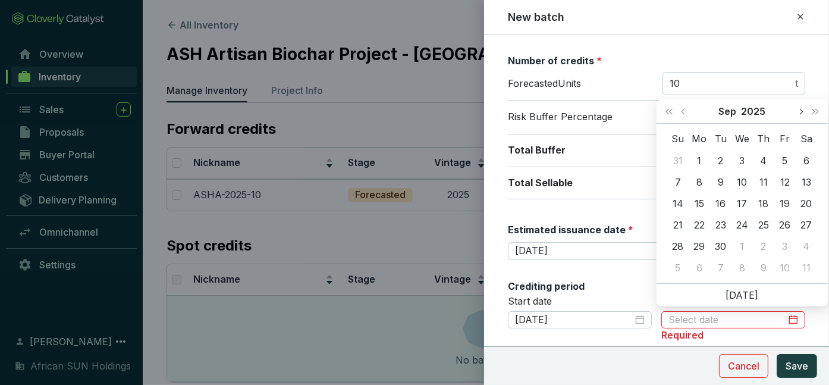
click at [800, 113] on span "Next month (PageDown)" at bounding box center [800, 111] width 6 height 6
type input "2025-11-30"
click at [685, 264] on td "30" at bounding box center [677, 267] width 21 height 21
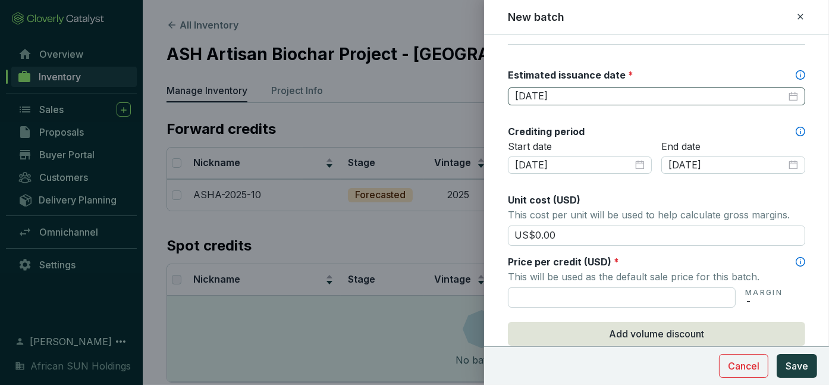
scroll to position [357, 0]
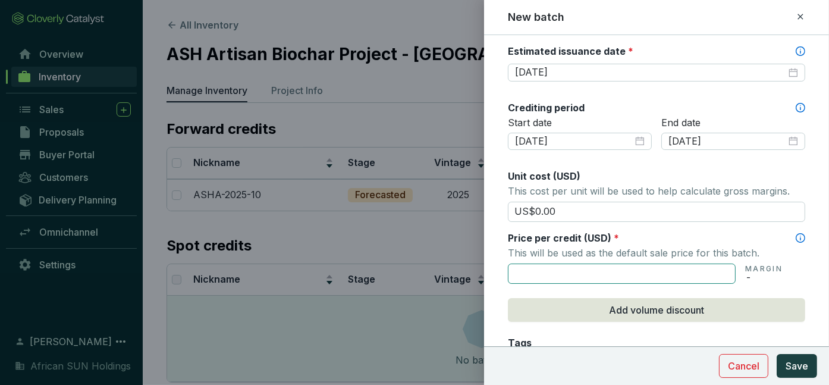
click at [547, 269] on input "text" at bounding box center [622, 273] width 228 height 20
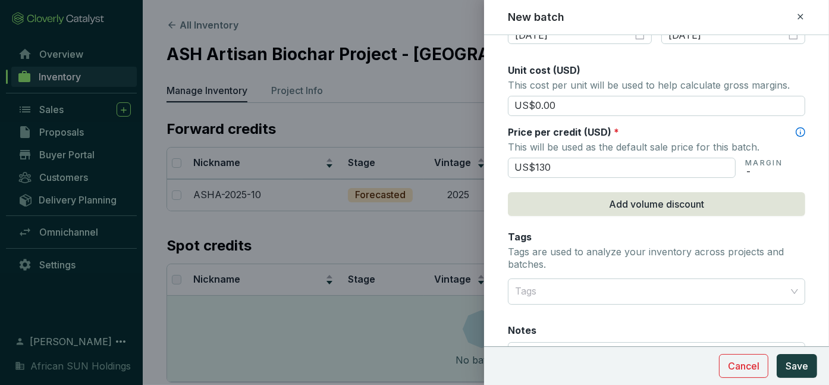
scroll to position [476, 0]
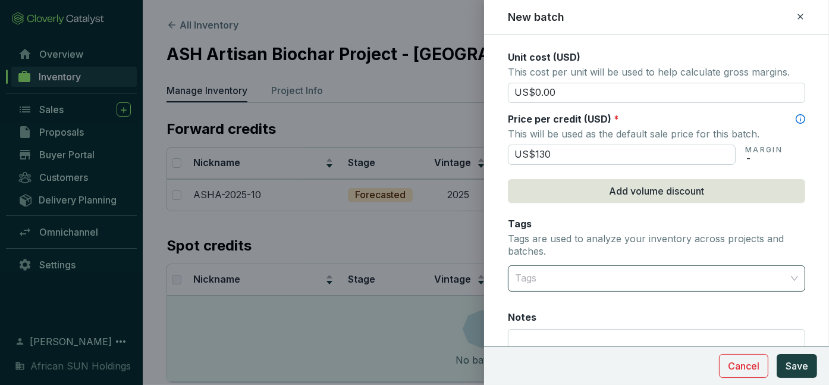
click at [544, 277] on div at bounding box center [649, 278] width 279 height 24
type input "US$130.00"
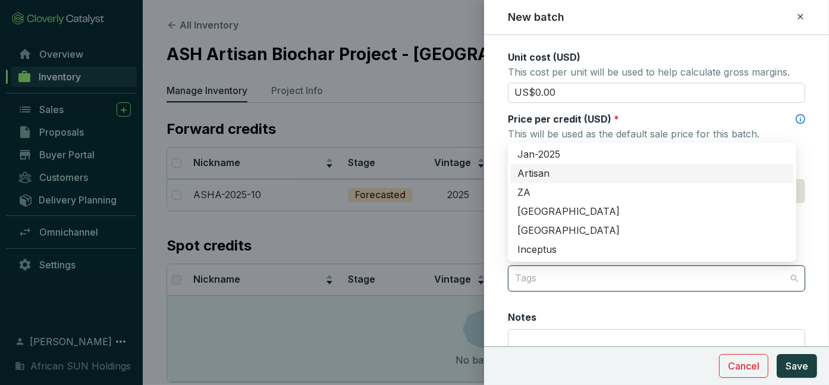
click at [524, 171] on div "Artisan" at bounding box center [651, 173] width 269 height 13
click at [541, 202] on div "[GEOGRAPHIC_DATA]" at bounding box center [652, 211] width 284 height 19
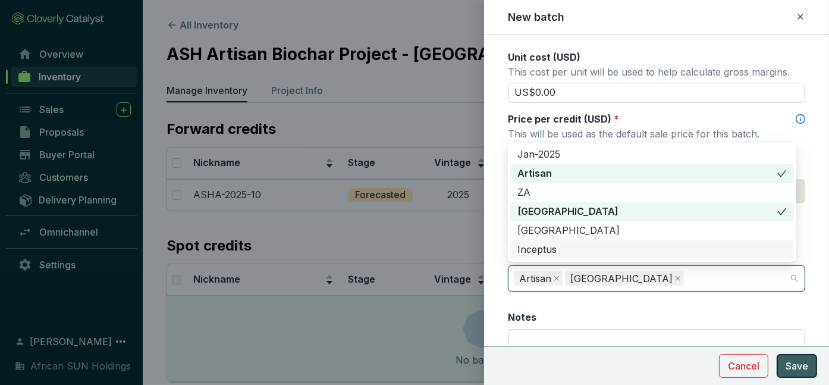
click at [801, 364] on span "Save" at bounding box center [797, 366] width 23 height 14
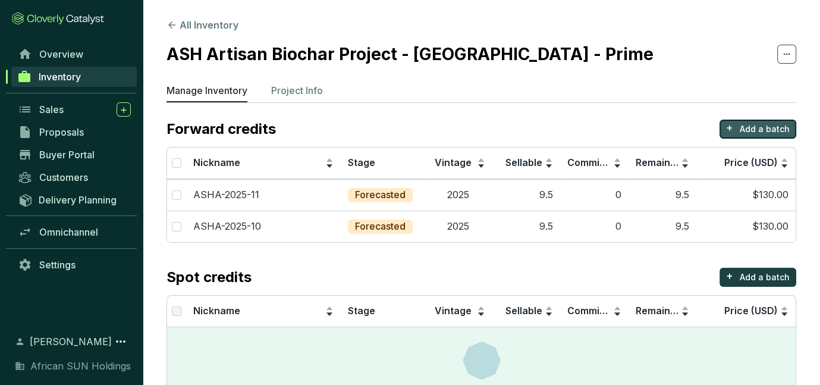
click at [761, 124] on p "Add a batch" at bounding box center [765, 129] width 50 height 12
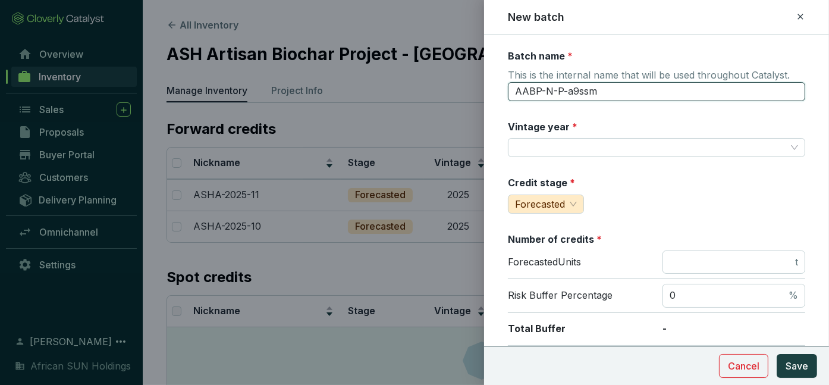
click at [571, 88] on input "AABP-N-P-a9ssm" at bounding box center [656, 91] width 297 height 19
drag, startPoint x: 601, startPoint y: 86, endPoint x: 428, endPoint y: 83, distance: 172.5
click at [428, 83] on div "New batch Batch name * This is the internal name that will be used throughout C…" at bounding box center [414, 192] width 829 height 385
type input "ASHA-2025-11"
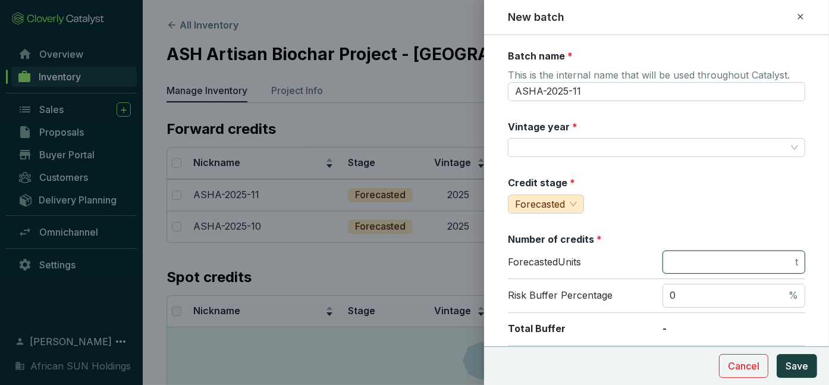
type input "10"
type input "US$130.00"
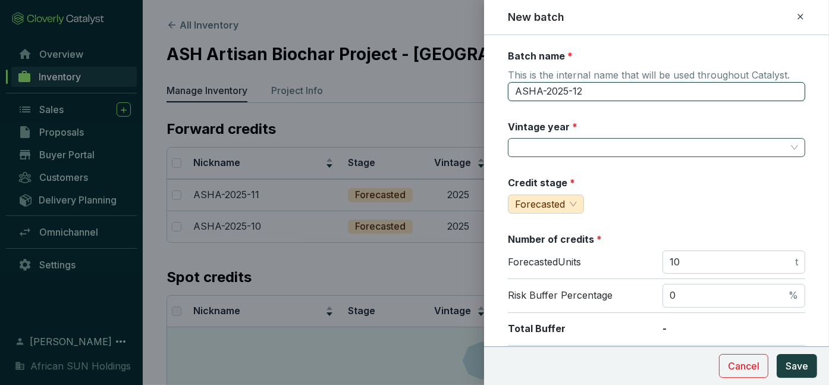
type input "ASHA-2025-12"
click at [580, 142] on input "Vintage year *" at bounding box center [650, 148] width 271 height 18
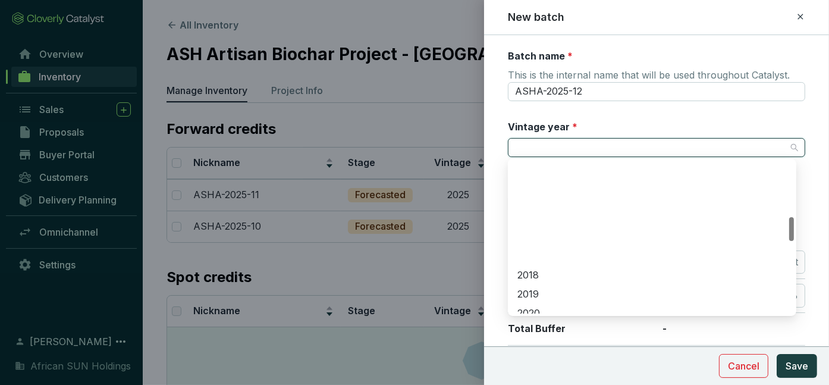
scroll to position [416, 0]
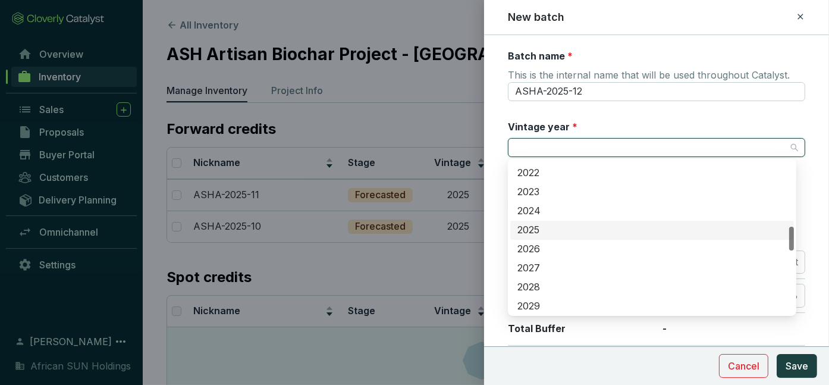
click at [543, 229] on div "2025" at bounding box center [651, 230] width 269 height 13
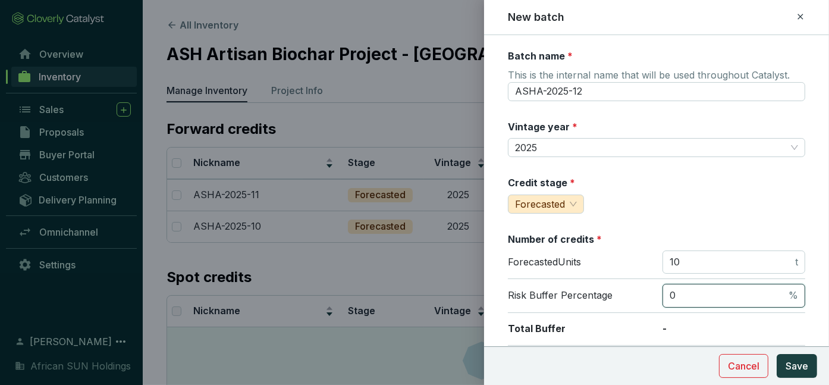
drag, startPoint x: 687, startPoint y: 303, endPoint x: 638, endPoint y: 290, distance: 50.9
click at [638, 290] on div "Risk Buffer Percentage 0 %" at bounding box center [656, 296] width 297 height 34
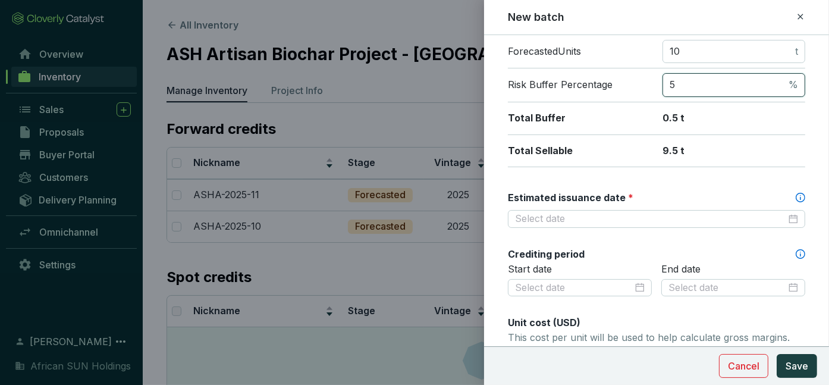
scroll to position [238, 0]
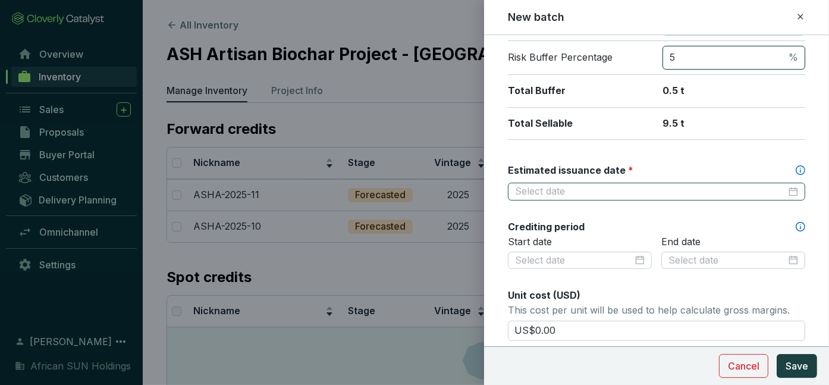
click at [788, 190] on div at bounding box center [656, 191] width 283 height 13
type input "5"
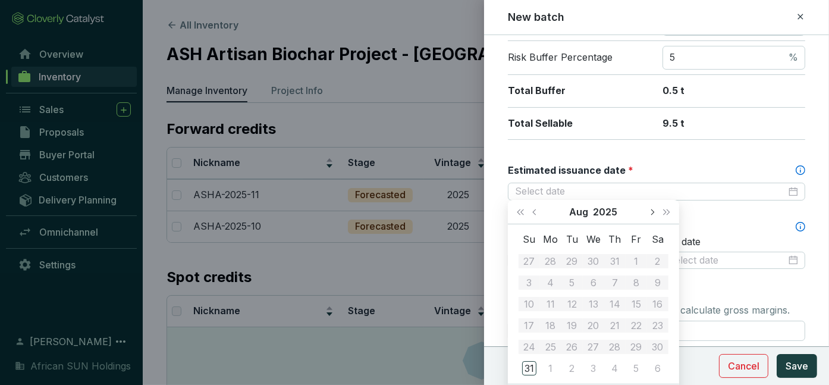
click at [652, 213] on span "Next month (PageDown)" at bounding box center [652, 212] width 6 height 6
type input "2025-12-31"
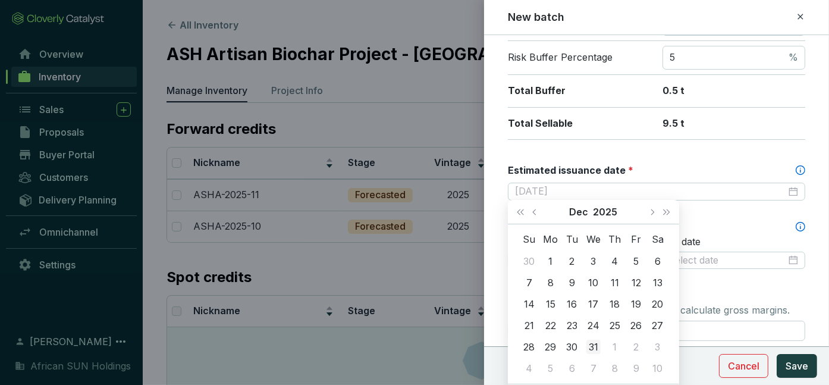
click at [600, 345] on div "31" at bounding box center [593, 347] width 14 height 14
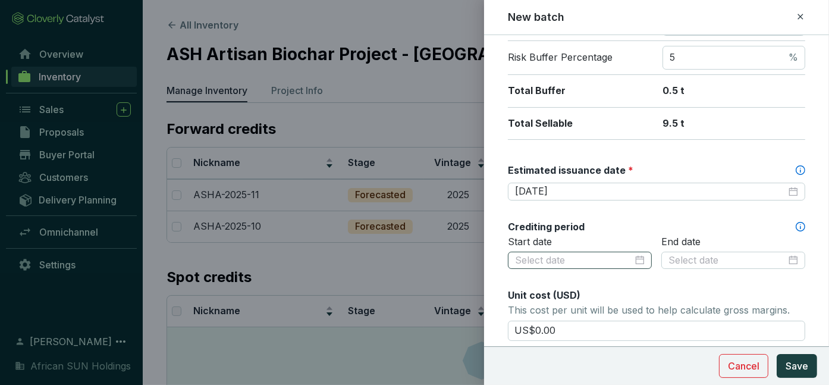
click at [635, 261] on div at bounding box center [580, 260] width 130 height 13
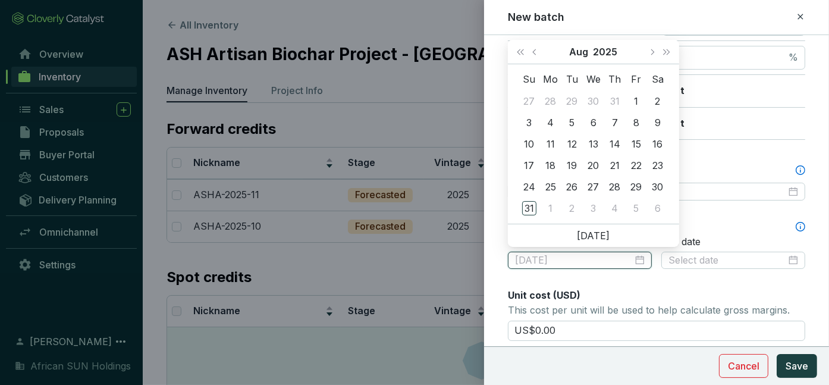
type input "2025-07-30"
click at [648, 56] on button "Next month (PageDown)" at bounding box center [651, 52] width 15 height 24
click at [652, 42] on button "Next month (PageDown)" at bounding box center [651, 52] width 15 height 24
click at [652, 46] on button "Next month (PageDown)" at bounding box center [651, 52] width 15 height 24
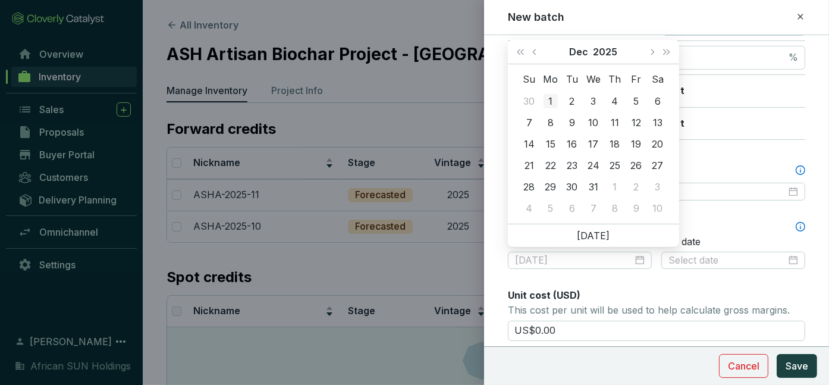
type input "2025-12-01"
click at [549, 101] on div "1" at bounding box center [550, 101] width 14 height 14
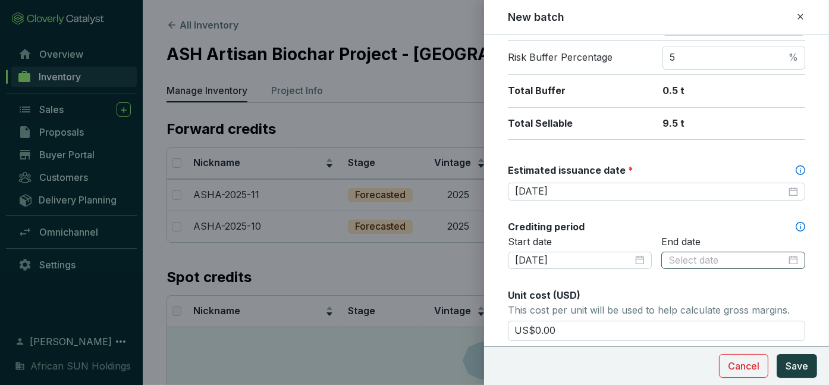
click at [794, 256] on div at bounding box center [733, 261] width 144 height 18
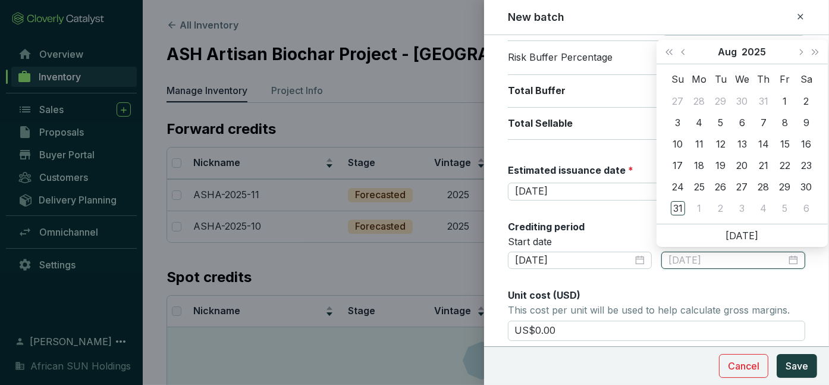
type input "2025-08-16"
click at [801, 49] on span "Next month (PageDown)" at bounding box center [800, 52] width 6 height 6
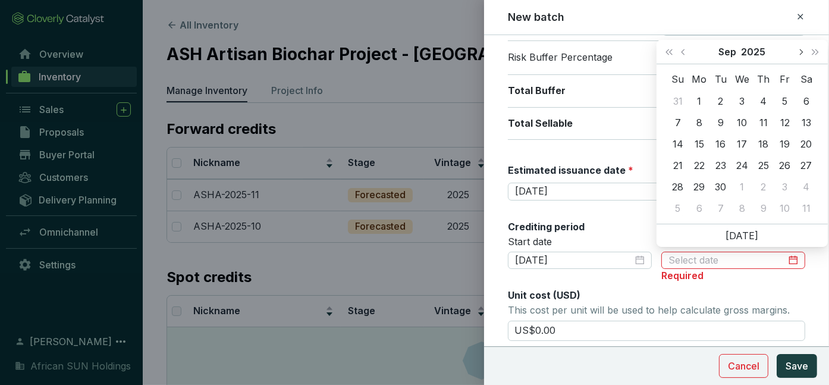
click at [801, 49] on span "Next month (PageDown)" at bounding box center [800, 52] width 6 height 6
type input "2025-12-31"
click at [743, 188] on div "31" at bounding box center [742, 187] width 14 height 14
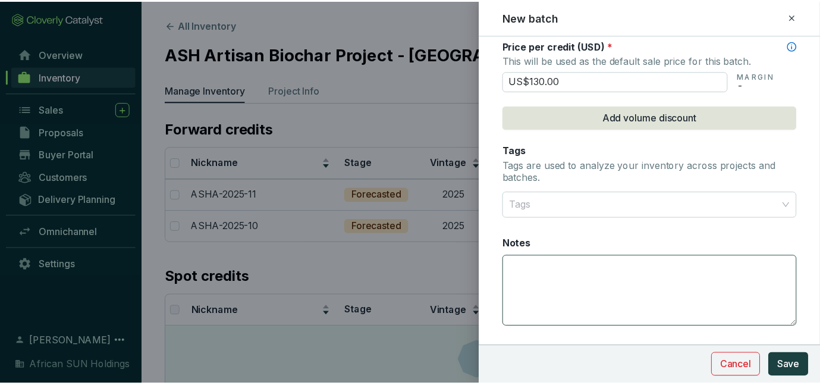
scroll to position [573, 0]
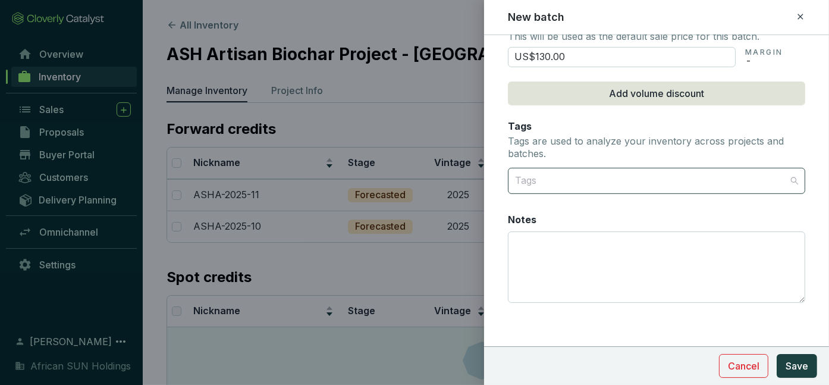
click at [548, 174] on div at bounding box center [649, 181] width 279 height 24
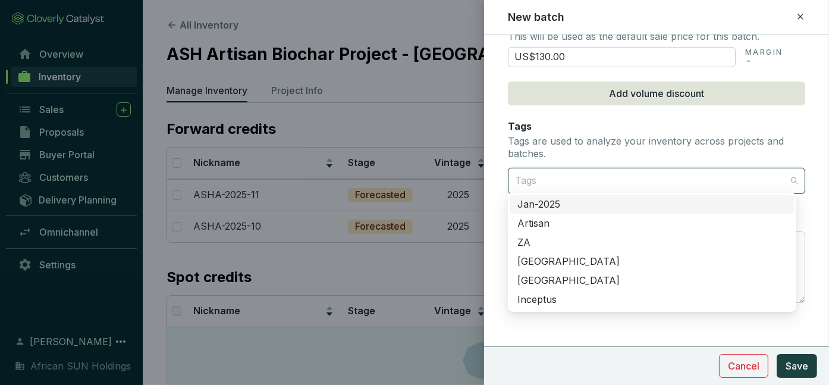
click at [546, 221] on div "Artisan" at bounding box center [651, 223] width 269 height 13
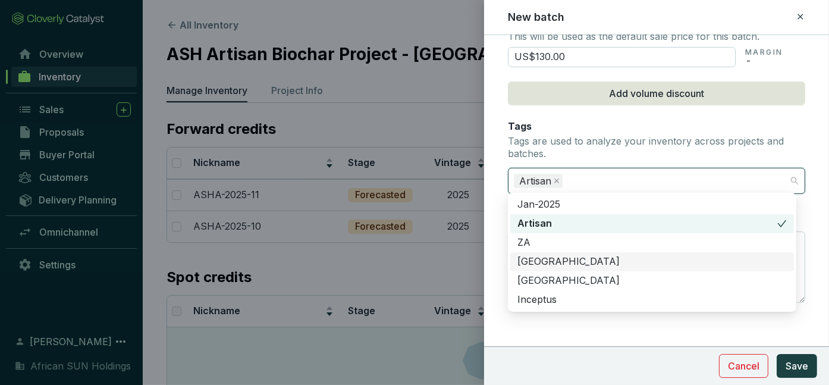
click at [555, 260] on div "[GEOGRAPHIC_DATA]" at bounding box center [651, 261] width 269 height 13
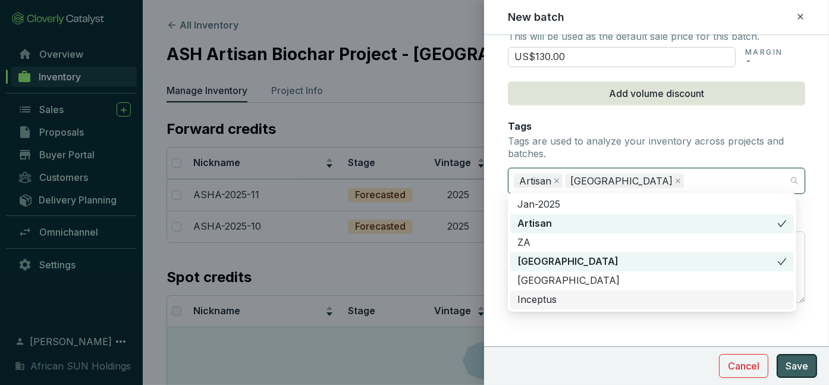
click at [803, 365] on span "Save" at bounding box center [797, 366] width 23 height 14
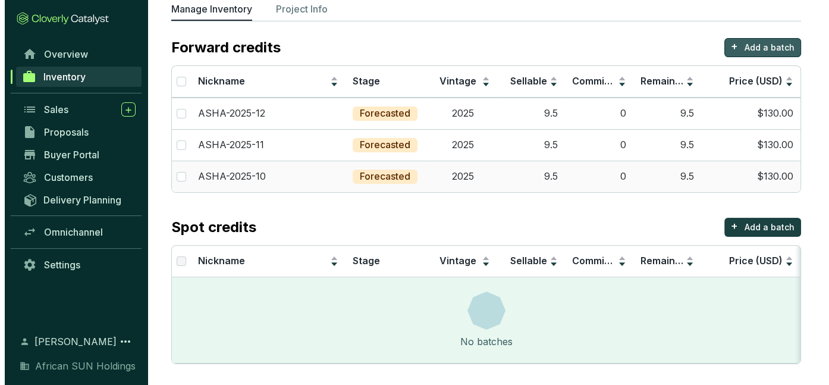
scroll to position [82, 0]
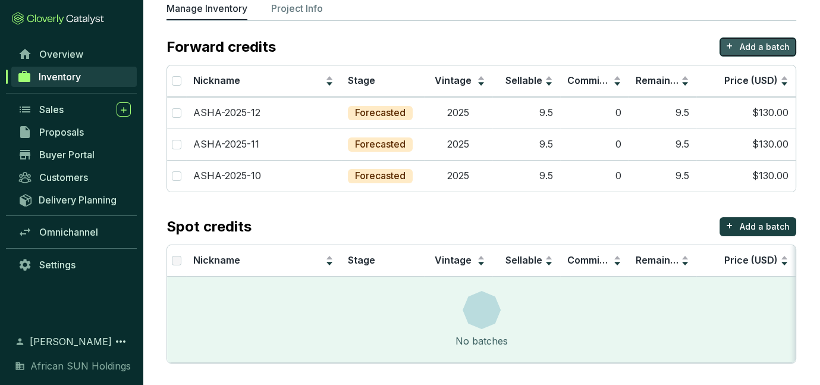
click at [769, 42] on p "Add a batch" at bounding box center [765, 47] width 50 height 12
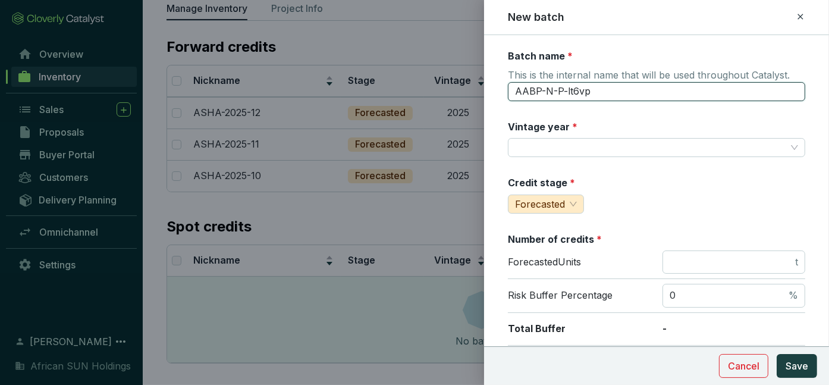
drag, startPoint x: 616, startPoint y: 95, endPoint x: 439, endPoint y: 79, distance: 177.3
click at [439, 79] on div "New batch Batch name * This is the internal name that will be used throughout C…" at bounding box center [414, 192] width 829 height 385
type input "ASHA-2026"
click at [602, 139] on input "Vintage year *" at bounding box center [650, 148] width 271 height 18
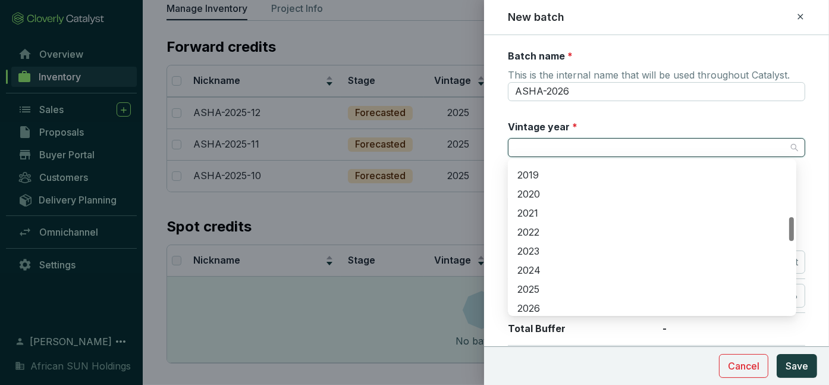
scroll to position [416, 0]
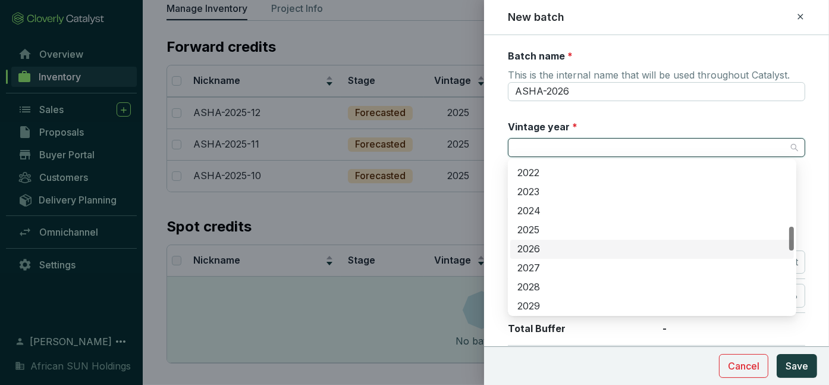
click at [538, 245] on div "2026" at bounding box center [651, 249] width 269 height 13
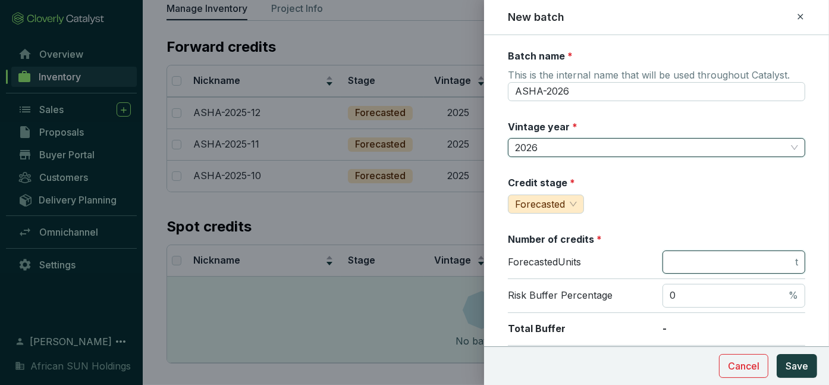
click at [721, 262] on input "number" at bounding box center [731, 262] width 123 height 13
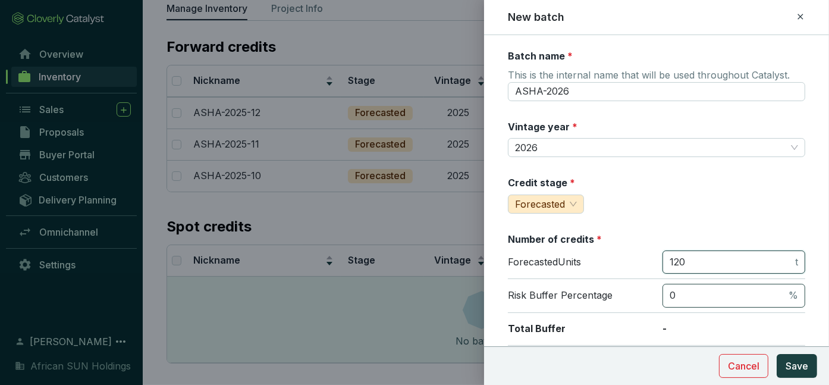
type input "120"
drag, startPoint x: 697, startPoint y: 293, endPoint x: 639, endPoint y: 277, distance: 59.7
click at [638, 282] on div "Risk Buffer Percentage 0 %" at bounding box center [656, 296] width 297 height 34
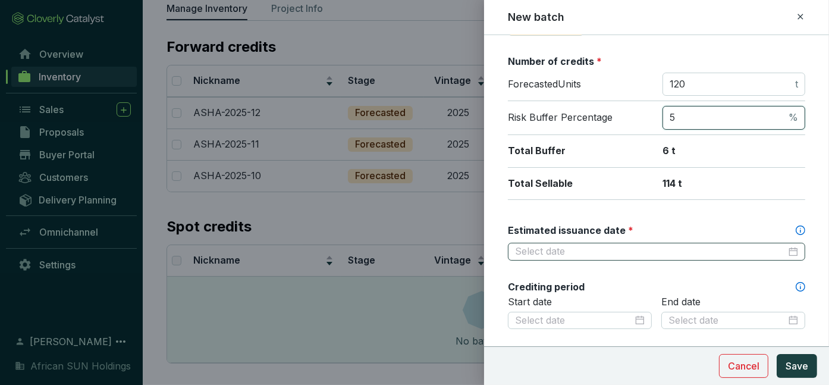
scroll to position [178, 0]
type input "5"
click at [553, 247] on input "Estimated issuance date *" at bounding box center [650, 250] width 271 height 13
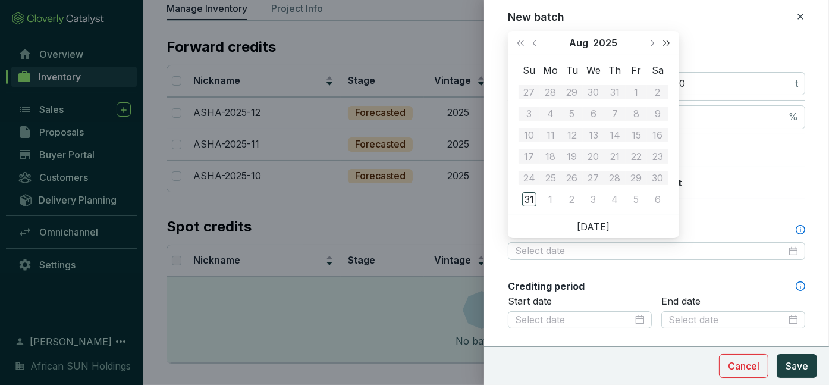
click at [668, 42] on span "Next year (Control + right)" at bounding box center [667, 43] width 6 height 6
click at [671, 39] on button "Next year (Control + right)" at bounding box center [666, 43] width 15 height 24
click at [536, 43] on span "Previous month (PageUp)" at bounding box center [535, 43] width 6 height 6
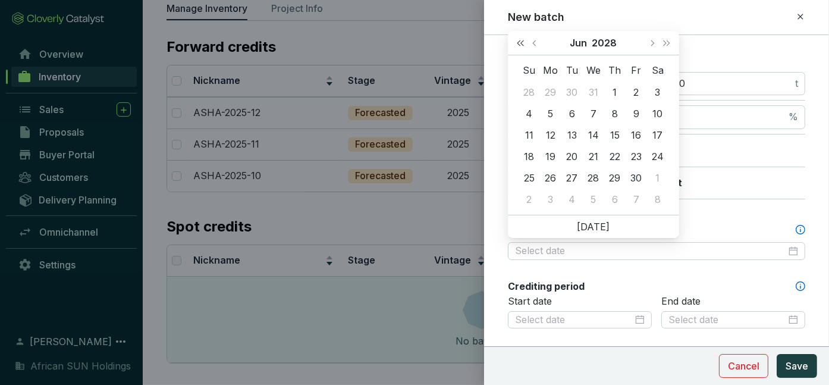
click at [523, 43] on span "Last year (Control + left)" at bounding box center [520, 43] width 6 height 6
click at [651, 40] on span "Next month (PageDown)" at bounding box center [652, 43] width 6 height 6
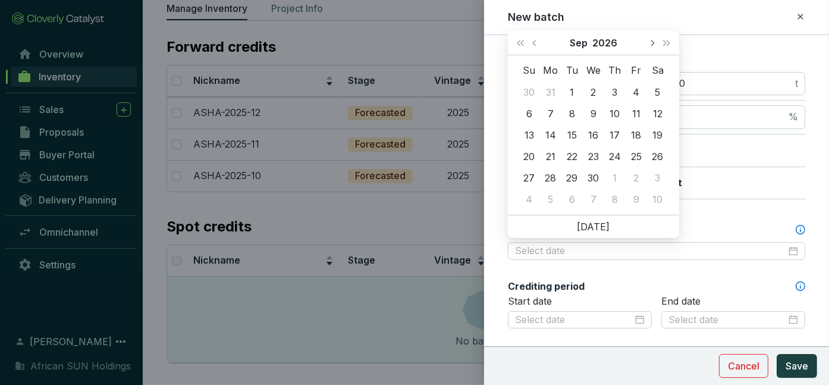
click at [651, 40] on span "Next month (PageDown)" at bounding box center [652, 43] width 6 height 6
type input "[DATE]"
click at [611, 178] on div "31" at bounding box center [615, 178] width 14 height 14
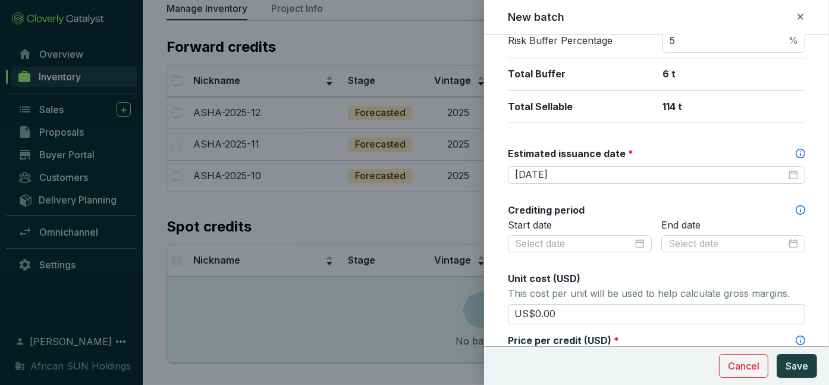
scroll to position [297, 0]
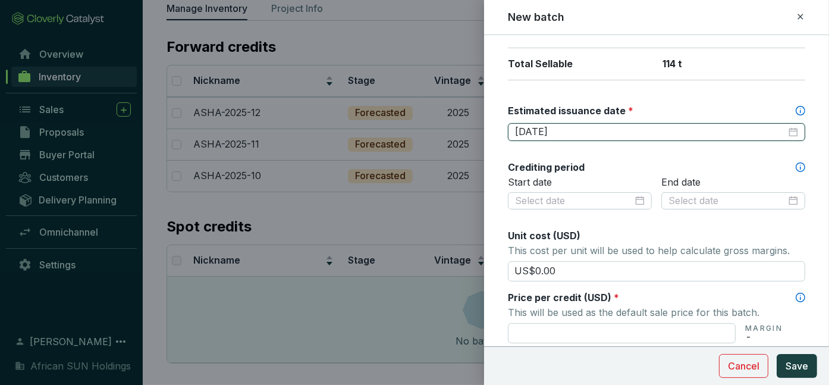
drag, startPoint x: 597, startPoint y: 129, endPoint x: 457, endPoint y: 116, distance: 140.9
click at [457, 116] on div "New batch Batch name * This is the internal name that will be used throughout C…" at bounding box center [414, 192] width 829 height 385
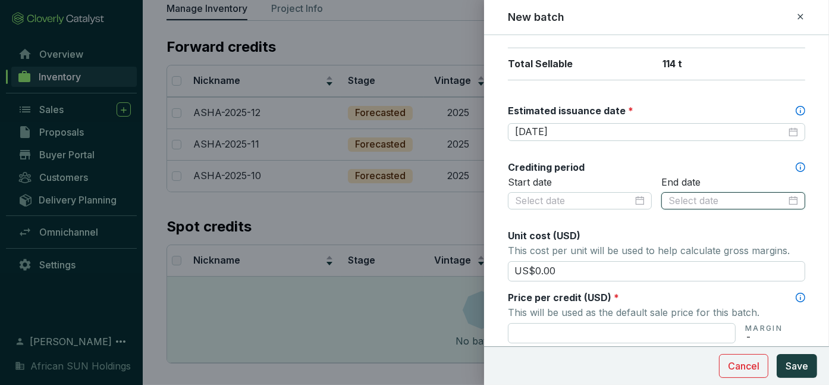
click at [701, 194] on input at bounding box center [727, 200] width 118 height 13
paste input "[DATE]"
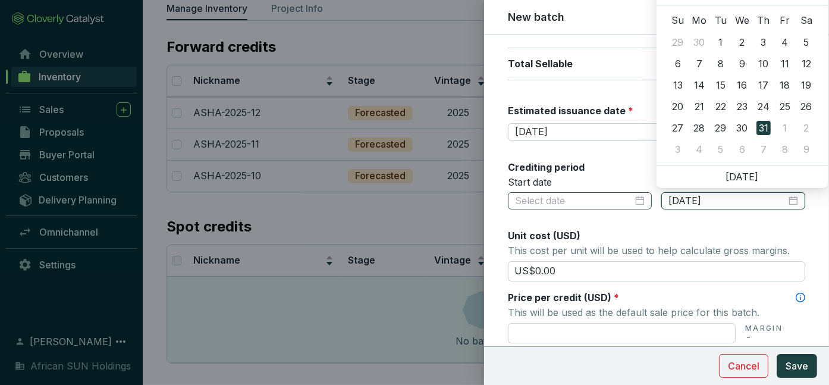
type input "[DATE]"
click at [571, 198] on input at bounding box center [574, 200] width 118 height 13
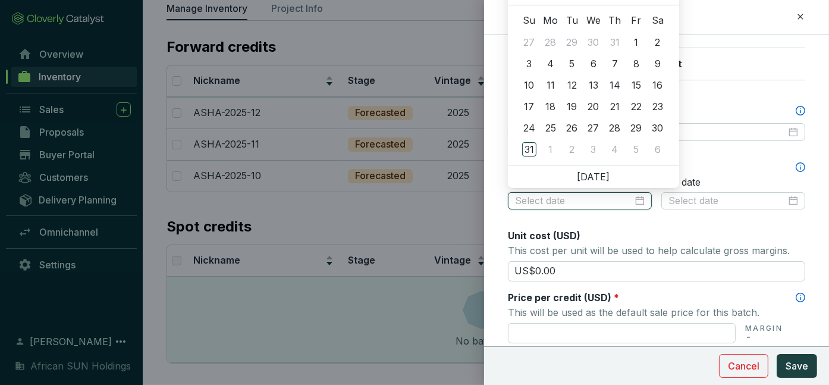
click at [641, 198] on div at bounding box center [580, 201] width 144 height 18
click at [636, 200] on div at bounding box center [580, 200] width 130 height 13
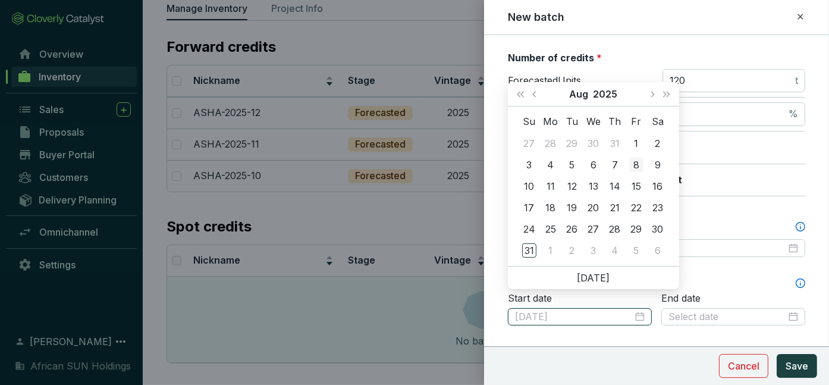
scroll to position [178, 0]
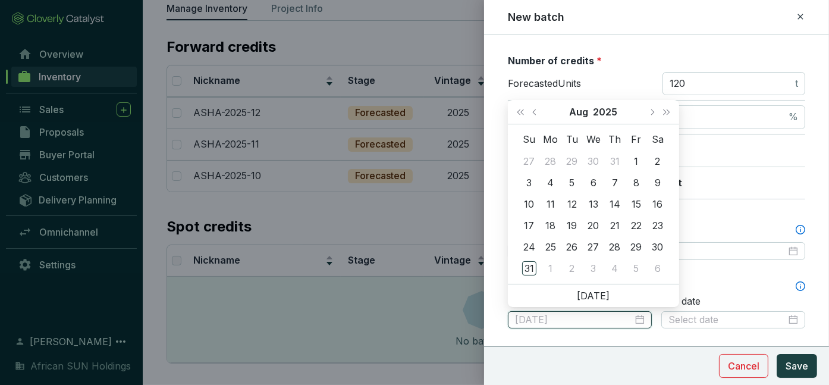
type input "2025-07-30"
click at [649, 109] on button "Next month (PageDown)" at bounding box center [651, 112] width 15 height 24
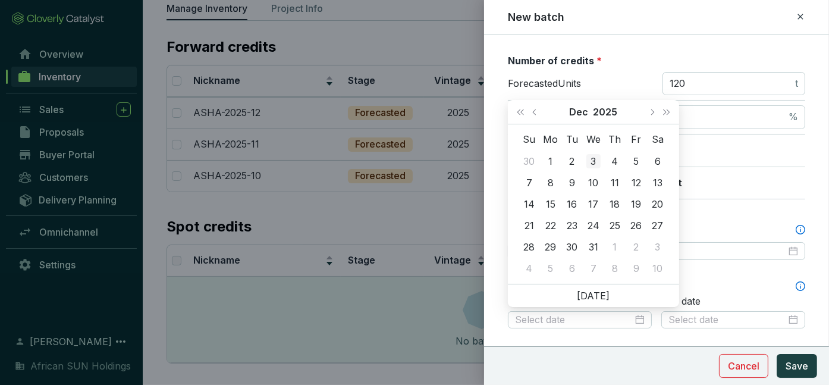
type input "2025-12-03"
click at [649, 112] on span "Next month (PageDown)" at bounding box center [652, 112] width 6 height 6
type input "[DATE]"
click at [613, 156] on div "1" at bounding box center [615, 161] width 14 height 14
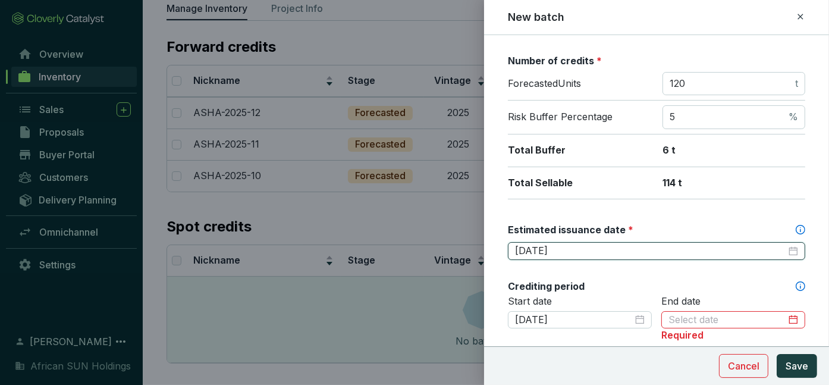
drag, startPoint x: 592, startPoint y: 250, endPoint x: 433, endPoint y: 241, distance: 159.0
click at [433, 241] on div "New batch Batch name * This is the internal name that will be used throughout C…" at bounding box center [414, 192] width 829 height 385
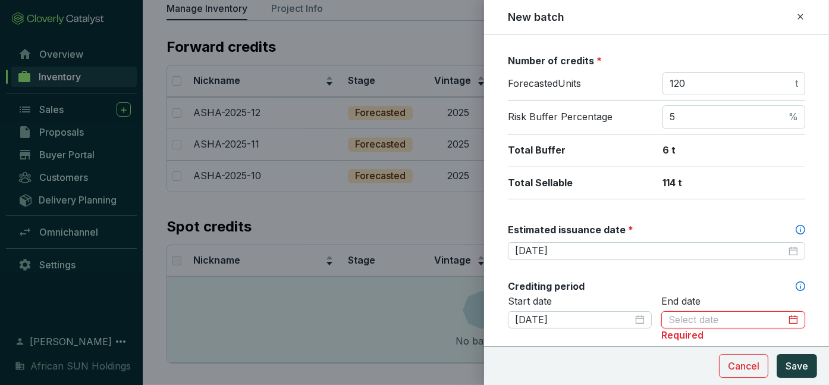
click at [726, 313] on input at bounding box center [727, 319] width 118 height 13
paste input "[DATE]"
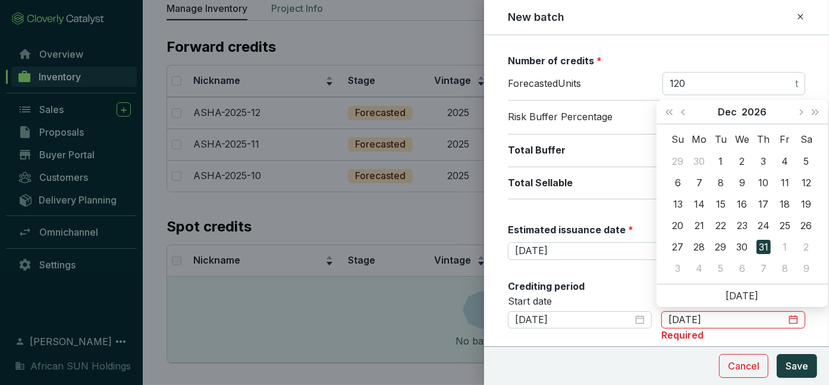
type input "[DATE]"
click at [629, 262] on div "Batch name * This is the internal name that will be used throughout Catalyst. A…" at bounding box center [656, 291] width 297 height 841
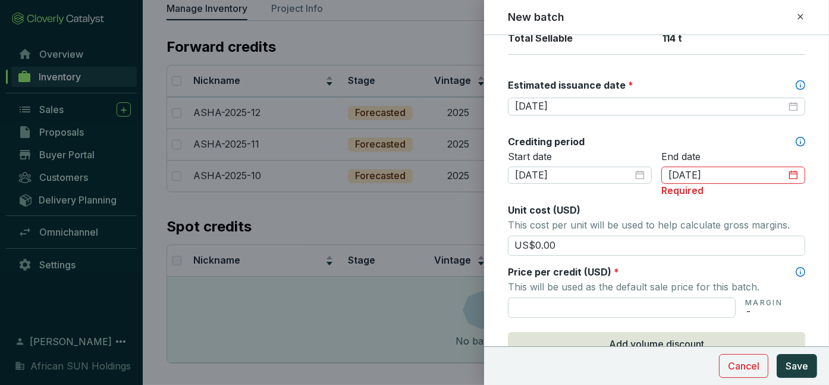
scroll to position [357, 0]
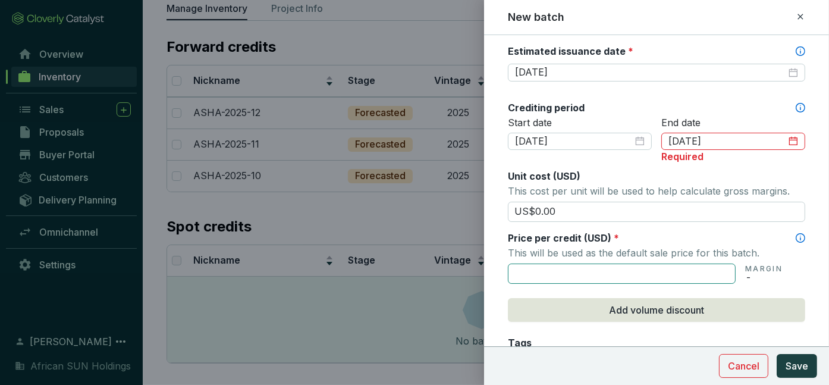
click at [557, 271] on input "text" at bounding box center [622, 273] width 228 height 20
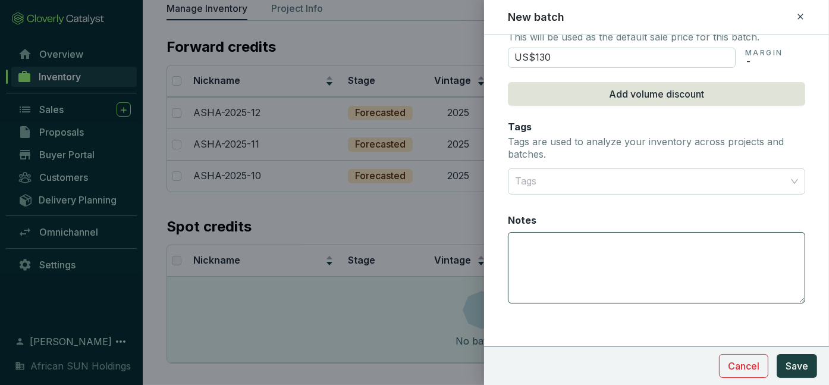
scroll to position [573, 0]
type input "US$130.00"
click at [538, 224] on div "Notes" at bounding box center [656, 222] width 297 height 18
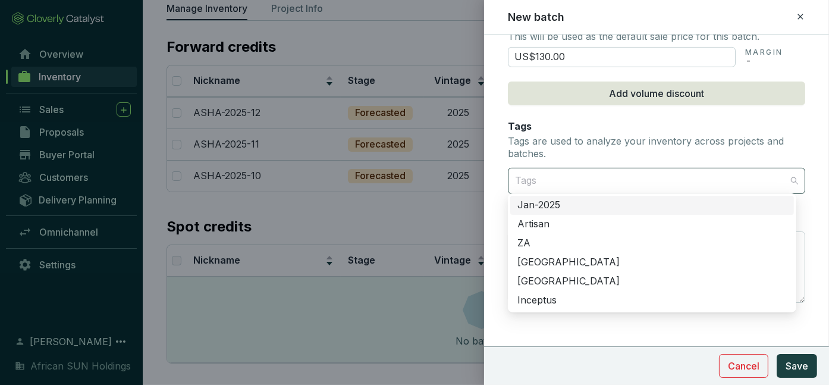
click at [547, 177] on div at bounding box center [649, 181] width 279 height 24
click at [548, 225] on div "Artisan" at bounding box center [651, 224] width 269 height 13
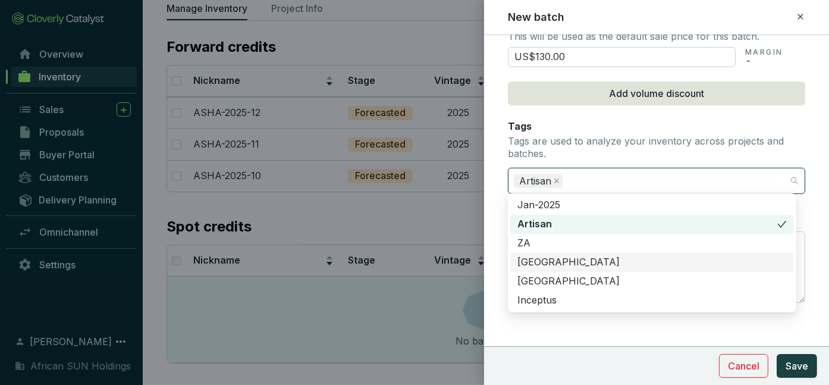
click at [547, 261] on div "[GEOGRAPHIC_DATA]" at bounding box center [651, 262] width 269 height 13
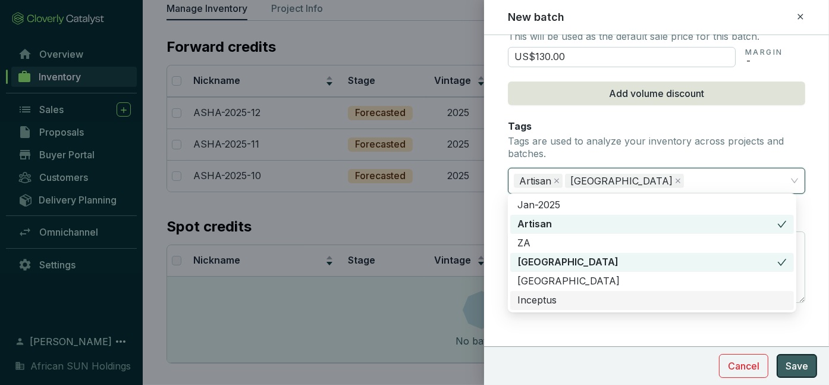
click at [801, 365] on span "Save" at bounding box center [797, 366] width 23 height 14
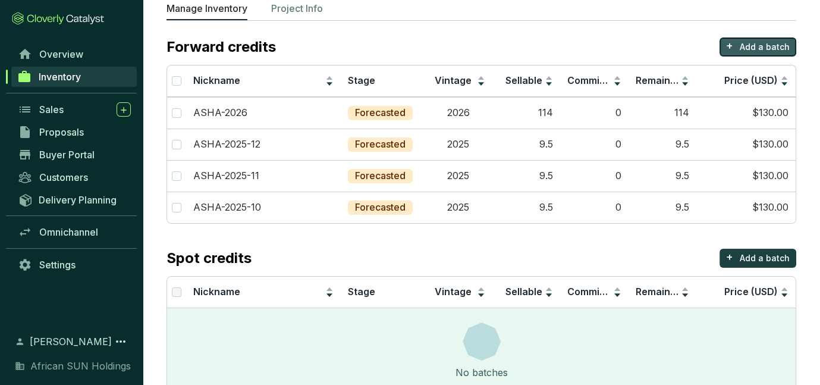
click at [761, 47] on p "Add a batch" at bounding box center [765, 47] width 50 height 12
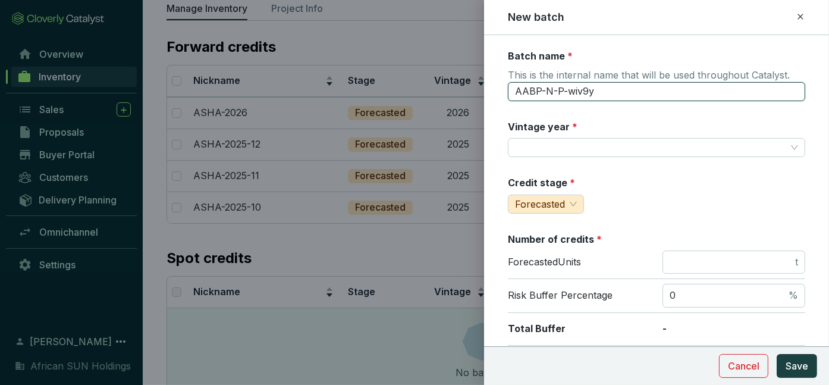
drag, startPoint x: 624, startPoint y: 87, endPoint x: 382, endPoint y: 76, distance: 242.3
click at [381, 76] on div "New batch Batch name * This is the internal name that will be used throughout C…" at bounding box center [414, 192] width 829 height 385
type input "ASHA-2026"
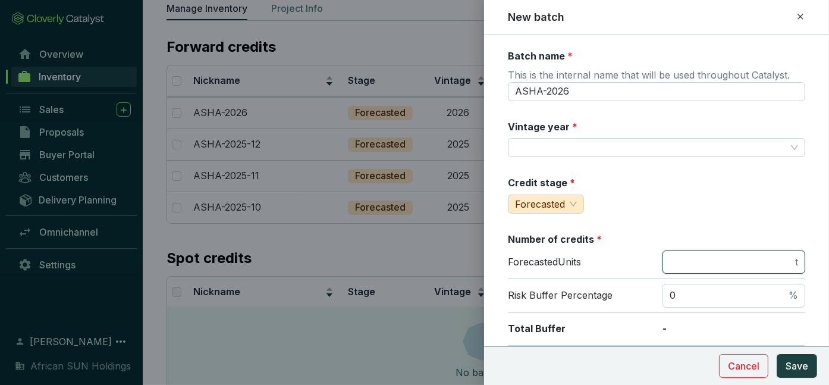
type input "120"
type input "US$130.00"
click at [619, 76] on span "This is the internal name that will be used throughout Catalyst." at bounding box center [649, 76] width 282 height 14
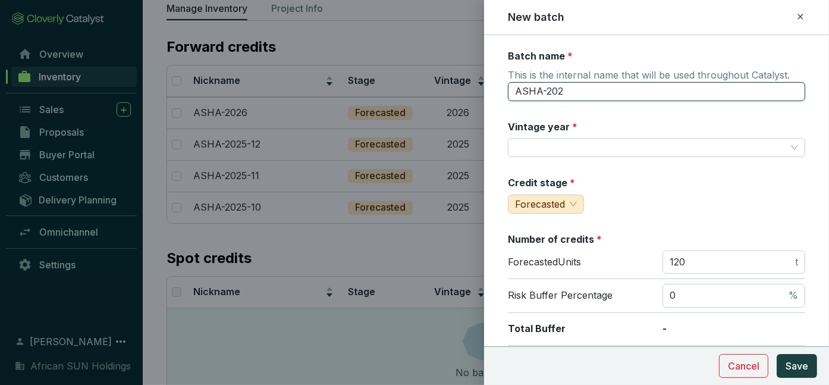
click at [581, 86] on input "ASHA-202" at bounding box center [656, 91] width 297 height 19
type input "ASHA-2027"
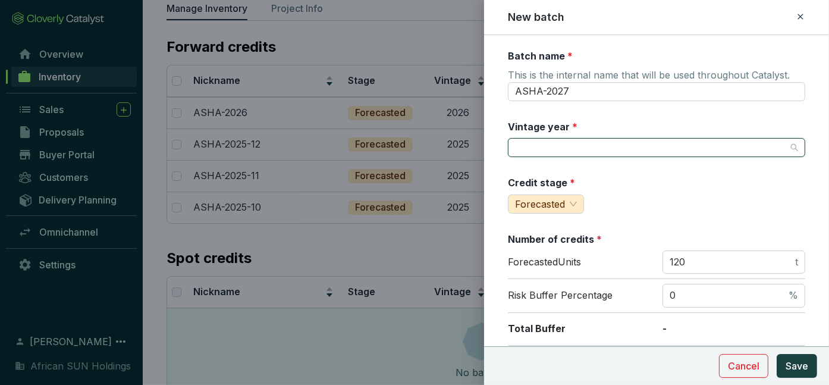
click at [571, 152] on input "Vintage year *" at bounding box center [650, 148] width 271 height 18
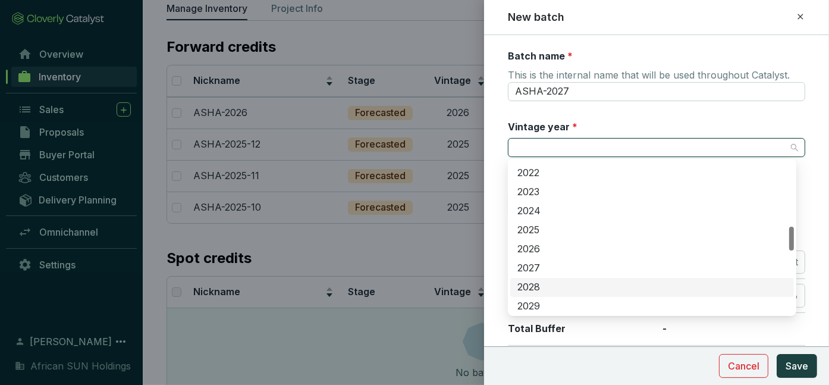
scroll to position [476, 0]
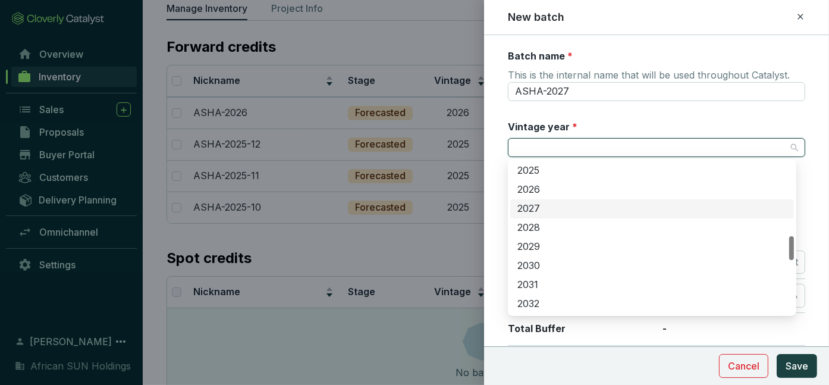
click at [541, 205] on div "2027" at bounding box center [651, 208] width 269 height 13
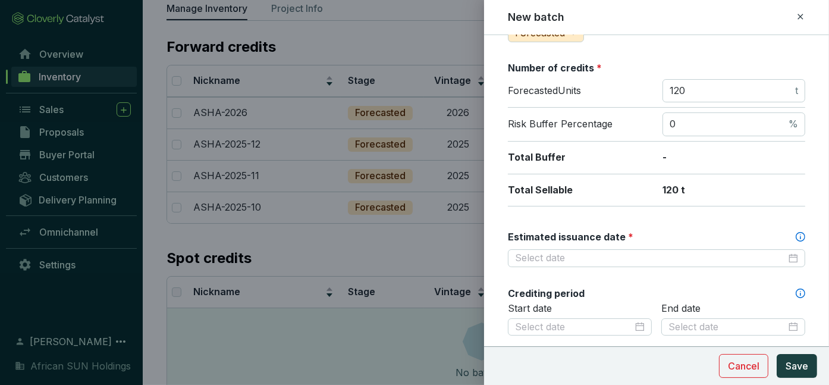
scroll to position [178, 0]
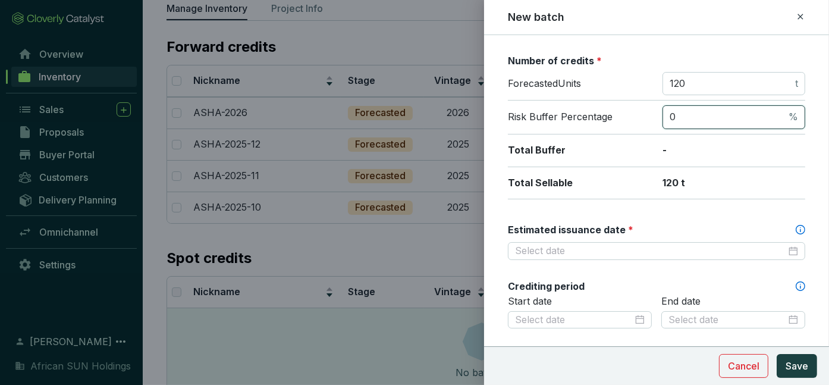
drag, startPoint x: 679, startPoint y: 115, endPoint x: 637, endPoint y: 109, distance: 42.6
click at [637, 109] on div "Risk Buffer Percentage 0 %" at bounding box center [656, 117] width 297 height 34
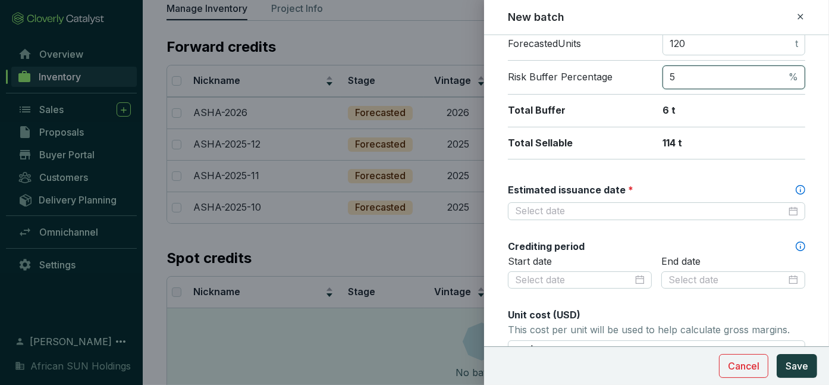
scroll to position [238, 0]
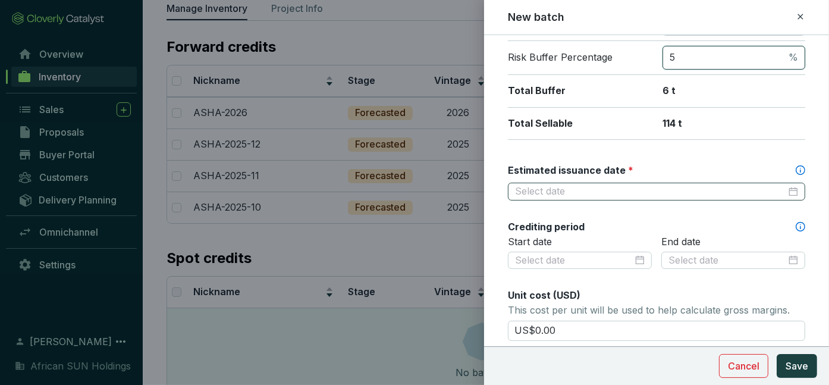
click at [783, 186] on div at bounding box center [656, 191] width 283 height 13
type input "5"
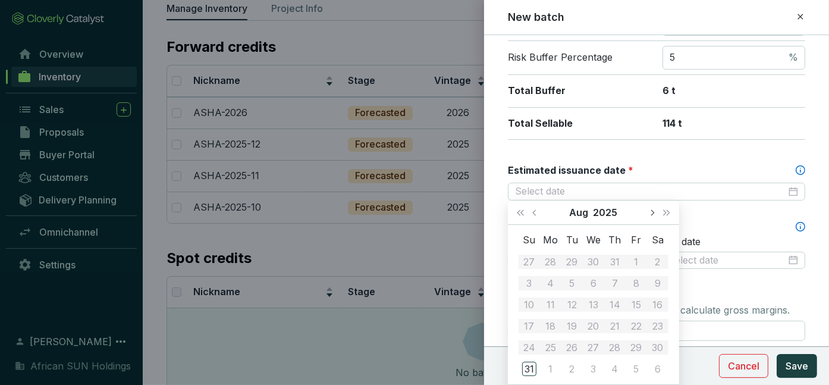
click at [653, 211] on span "Next month (PageDown)" at bounding box center [652, 212] width 6 height 6
click at [670, 212] on button "Next year (Control + right)" at bounding box center [666, 212] width 15 height 24
click at [665, 213] on span "Next year (Control + right)" at bounding box center [667, 212] width 6 height 6
click at [653, 211] on span "Next month (PageDown)" at bounding box center [652, 212] width 6 height 6
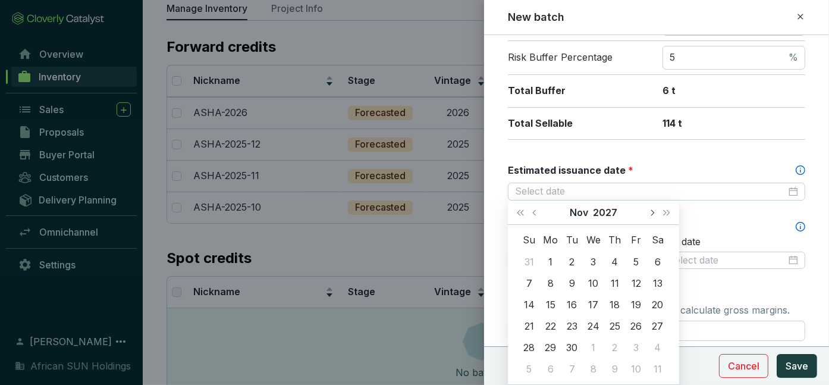
click at [653, 211] on span "Next month (PageDown)" at bounding box center [652, 212] width 6 height 6
type input "2027-12-31"
click at [635, 345] on div "31" at bounding box center [636, 347] width 14 height 14
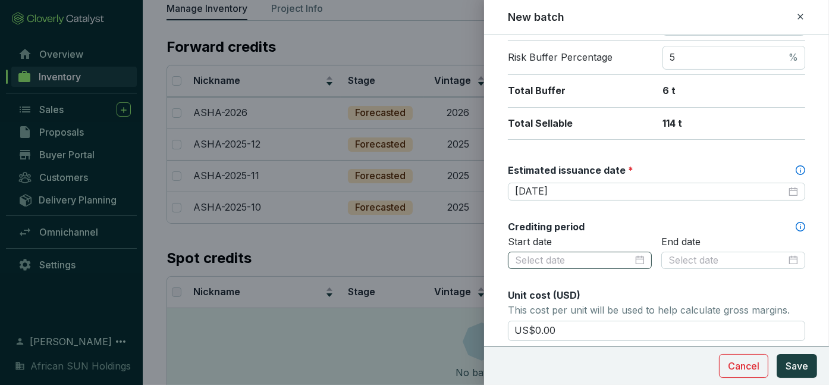
click at [554, 264] on div at bounding box center [580, 261] width 144 height 18
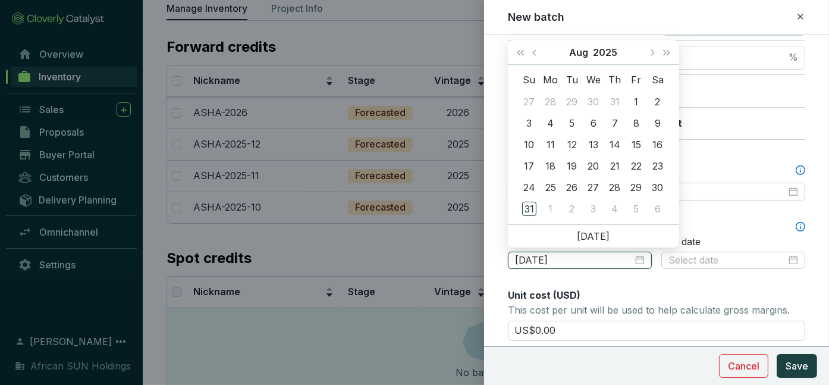
type input "2025-08-16"
type input "2025-08-02"
click at [648, 48] on button "Next month (PageDown)" at bounding box center [651, 52] width 15 height 24
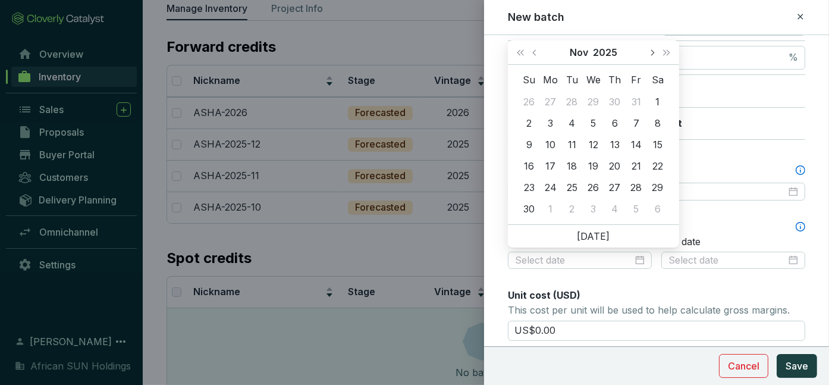
click at [648, 48] on button "Next month (PageDown)" at bounding box center [651, 52] width 15 height 24
click at [671, 52] on button "Next year (Control + right)" at bounding box center [666, 52] width 15 height 24
type input "2027-01-01"
click at [633, 95] on div "1" at bounding box center [636, 102] width 14 height 14
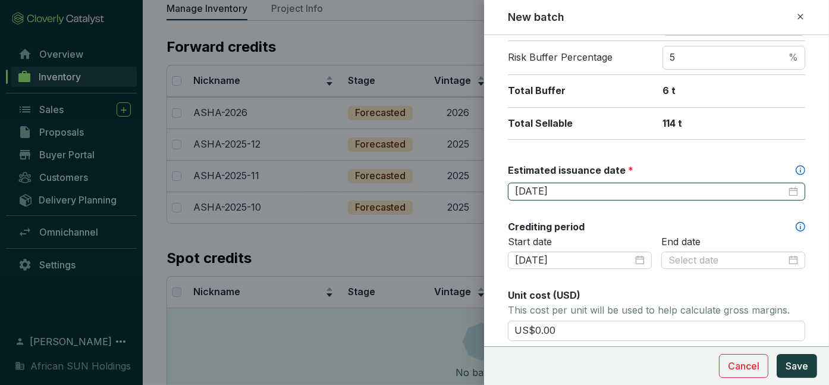
drag, startPoint x: 582, startPoint y: 182, endPoint x: 395, endPoint y: 168, distance: 187.9
click at [395, 168] on div "New batch Batch name * This is the internal name that will be used throughout C…" at bounding box center [414, 192] width 829 height 385
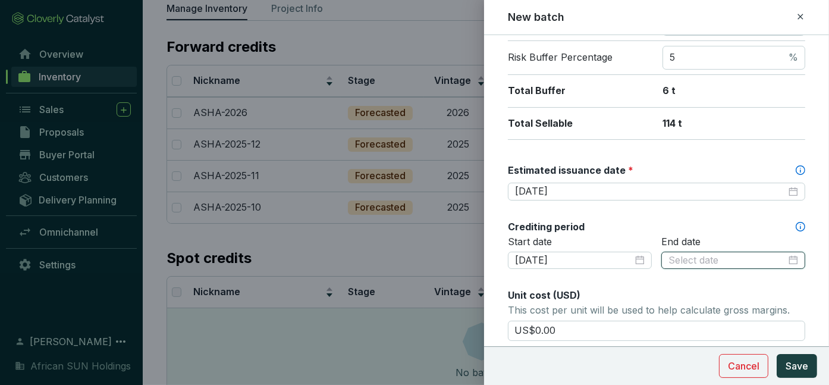
click at [736, 257] on input at bounding box center [727, 260] width 118 height 13
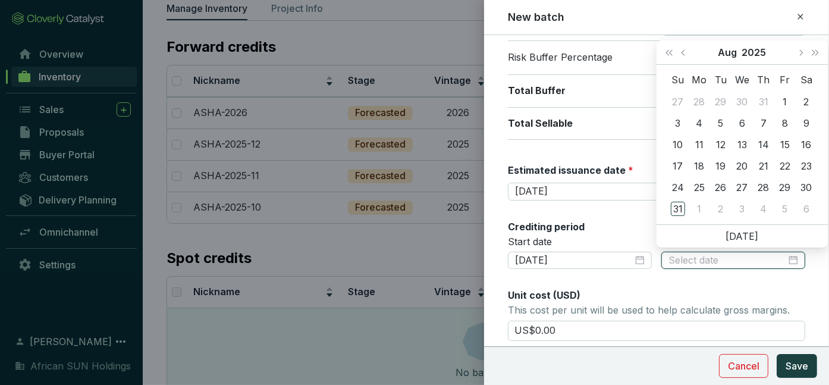
paste input "2027-12-31"
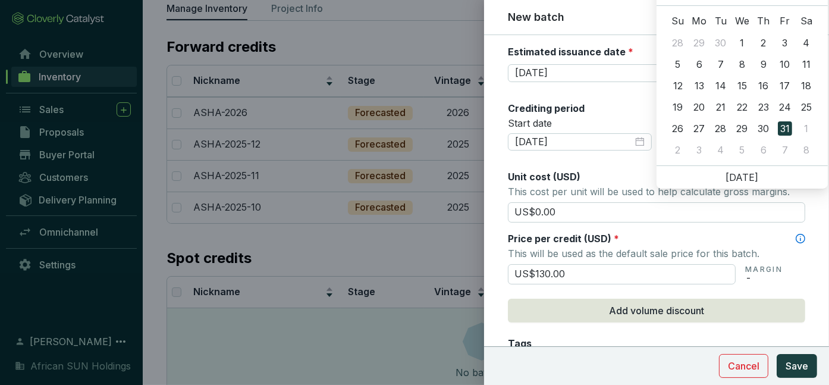
scroll to position [357, 0]
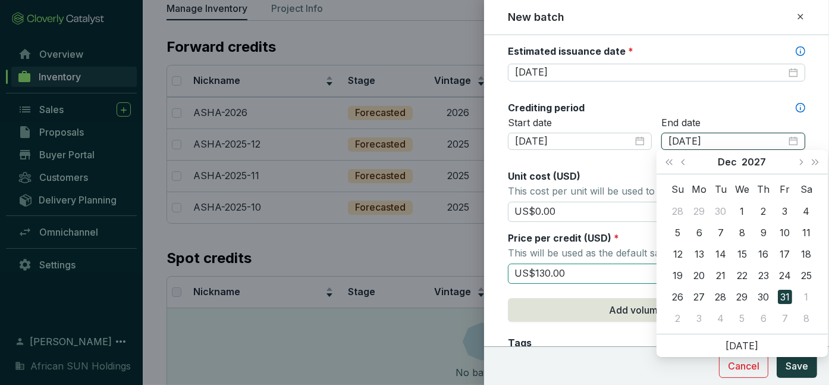
type input "2027-12-31"
click at [579, 272] on input "US$130.00" at bounding box center [622, 273] width 228 height 20
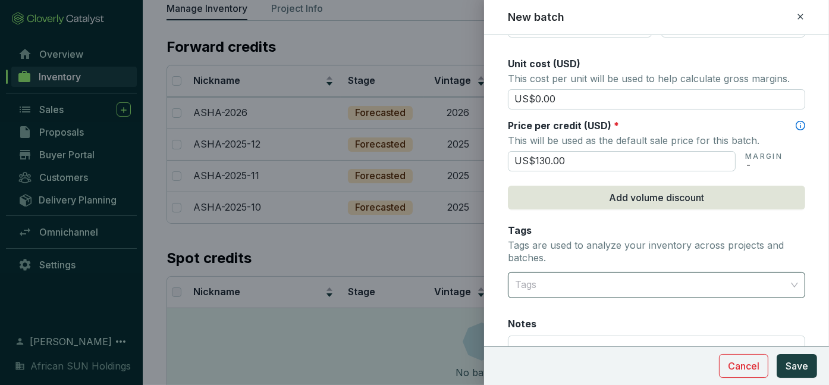
scroll to position [476, 0]
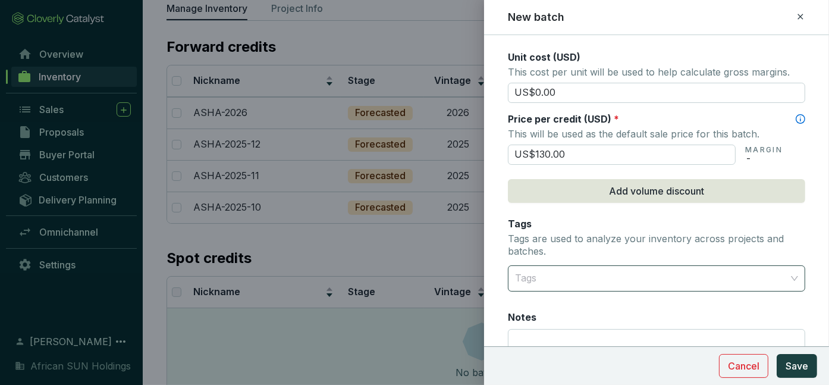
click at [557, 272] on div at bounding box center [649, 278] width 279 height 24
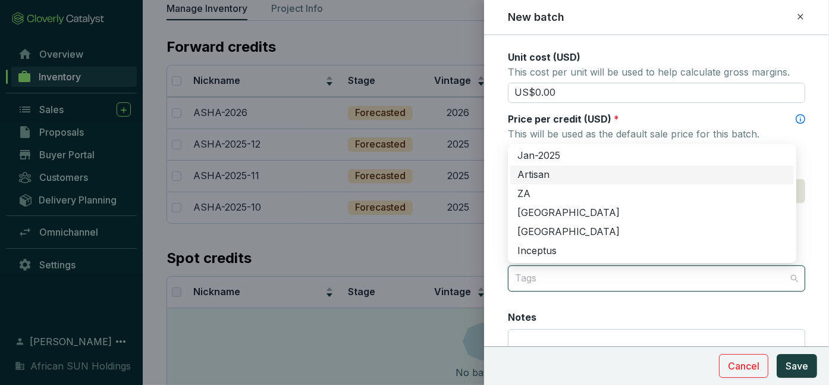
click at [548, 173] on div "Artisan" at bounding box center [651, 174] width 269 height 13
click at [559, 211] on div "[GEOGRAPHIC_DATA]" at bounding box center [651, 212] width 269 height 13
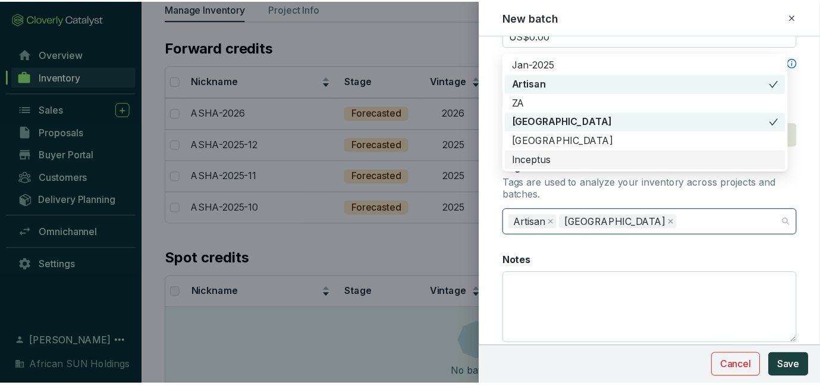
scroll to position [573, 0]
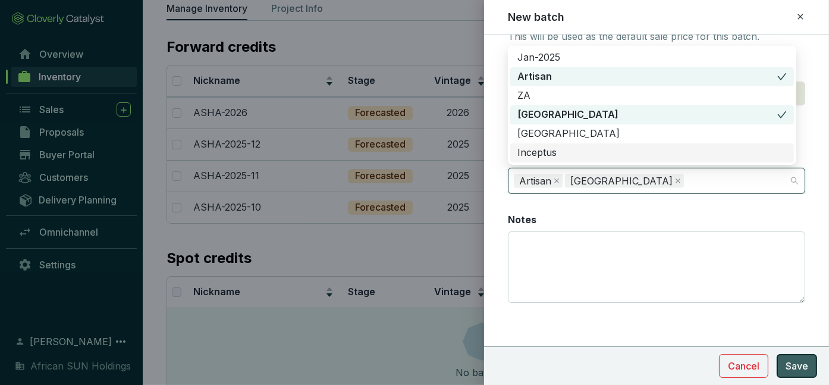
click at [805, 367] on span "Save" at bounding box center [797, 366] width 23 height 14
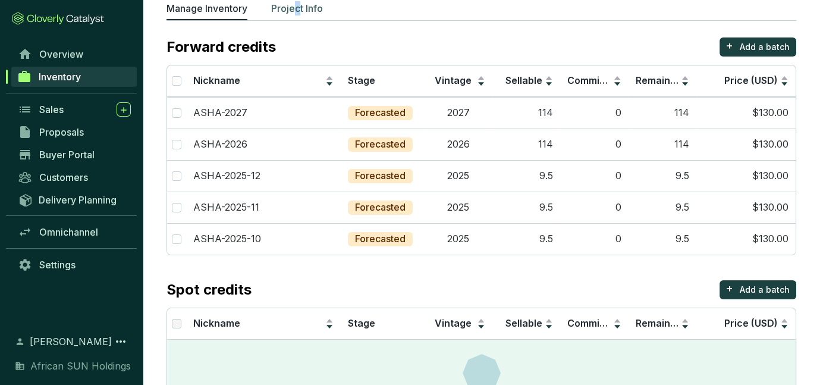
click at [300, 5] on section "All Inventory ASH Artisan Biochar Project - Namibia - Prime Manage Inventory Pr…" at bounding box center [481, 184] width 677 height 532
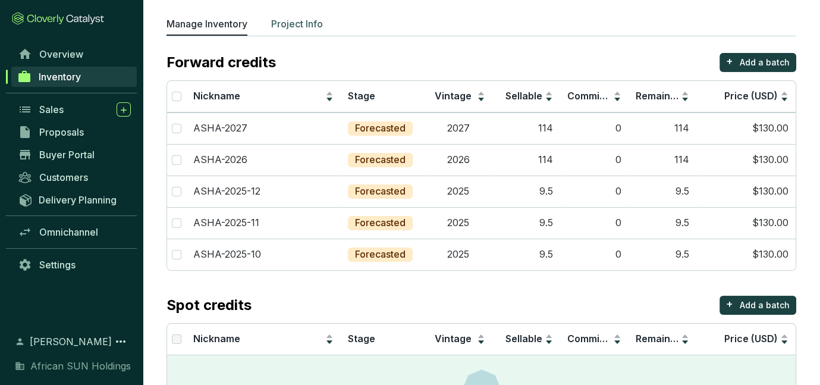
drag, startPoint x: 300, startPoint y: 5, endPoint x: 287, endPoint y: 24, distance: 23.1
click at [287, 24] on p "Project Info" at bounding box center [297, 24] width 52 height 14
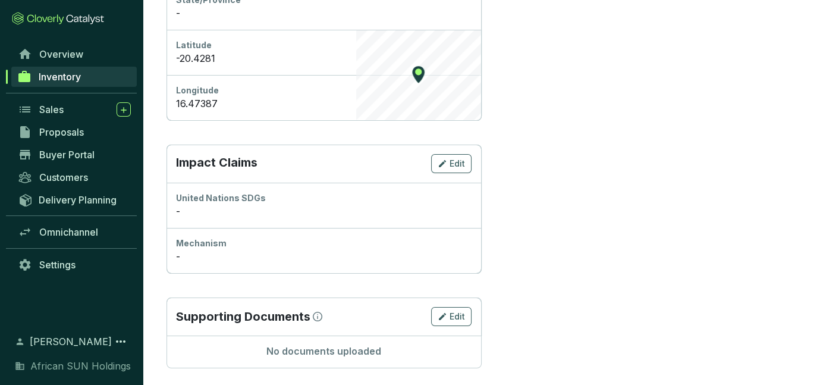
scroll to position [588, 0]
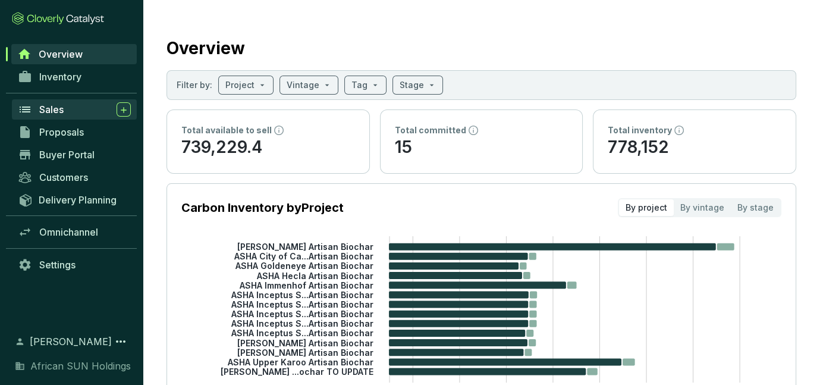
click at [75, 112] on div "Sales" at bounding box center [85, 109] width 92 height 14
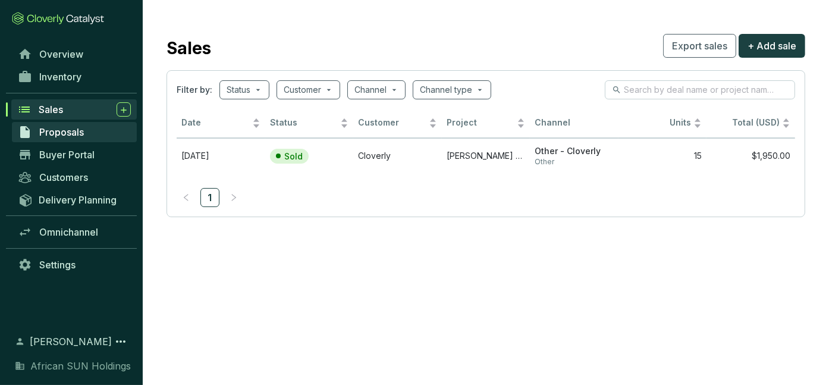
click at [62, 133] on span "Proposals" at bounding box center [61, 132] width 45 height 12
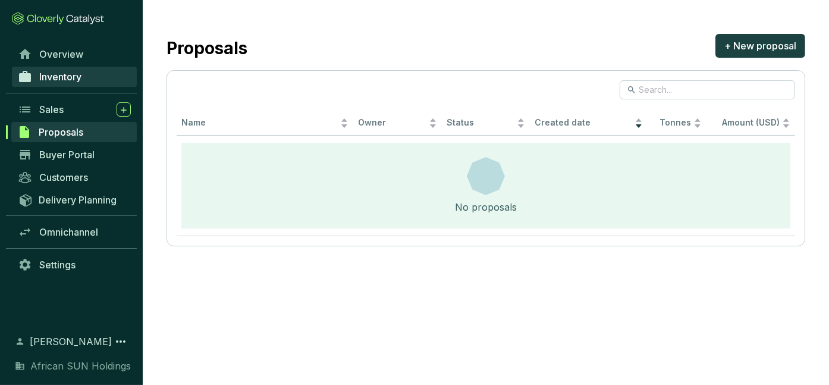
click at [55, 78] on span "Inventory" at bounding box center [60, 77] width 42 height 12
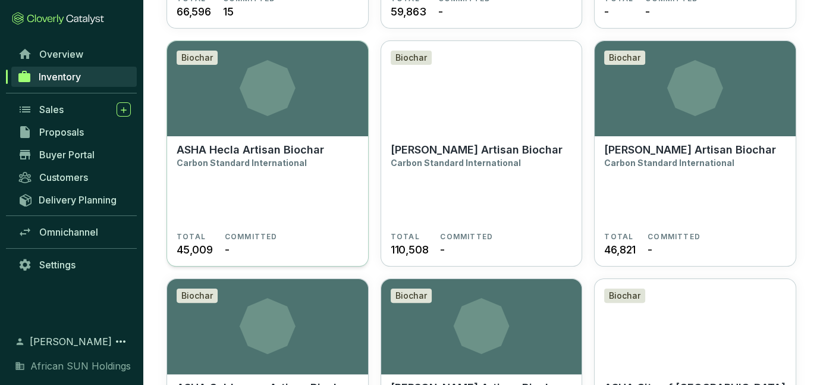
scroll to position [357, 0]
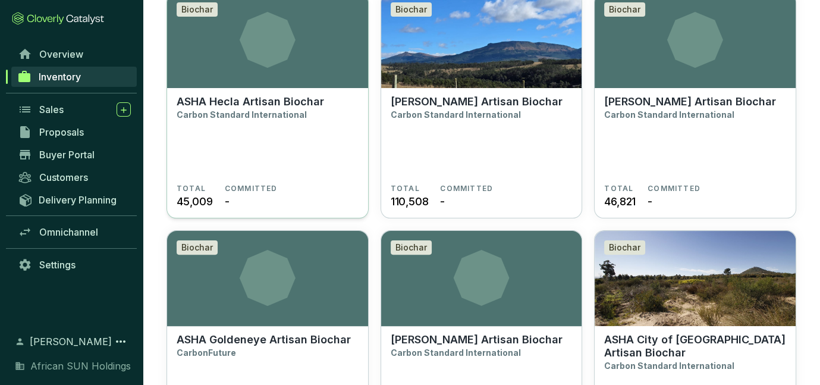
click at [247, 107] on p "ASHA Hecla Artisan Biochar" at bounding box center [250, 101] width 147 height 13
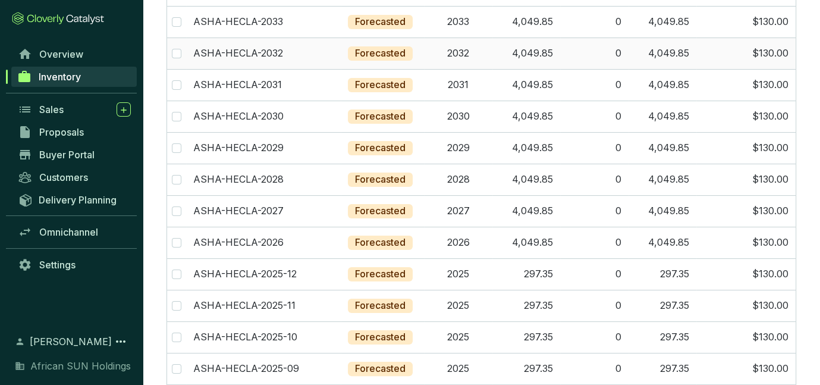
scroll to position [297, 0]
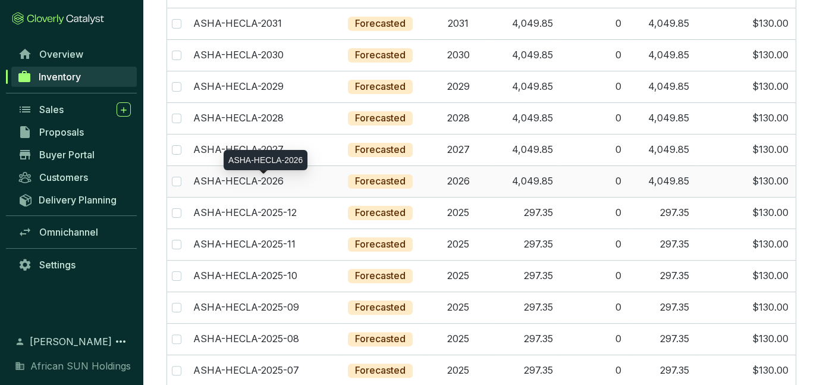
click at [246, 179] on p "ASHA-HECLA-2026" at bounding box center [238, 181] width 90 height 13
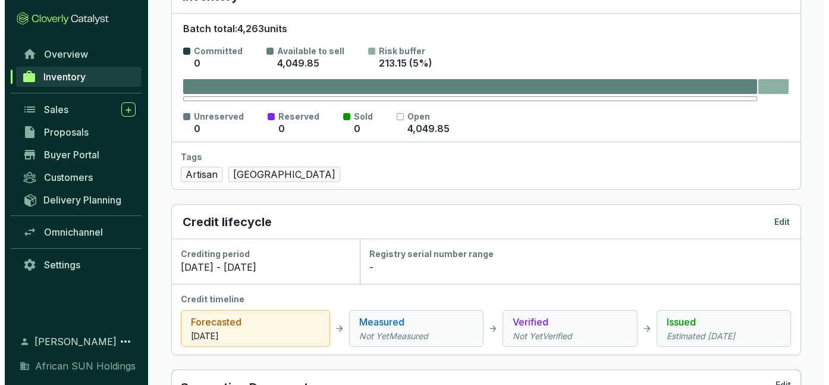
scroll to position [42, 0]
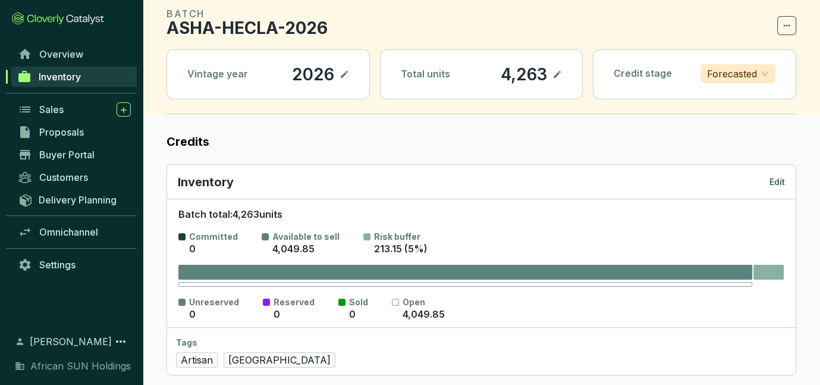
click at [777, 177] on p "Edit" at bounding box center [776, 182] width 15 height 12
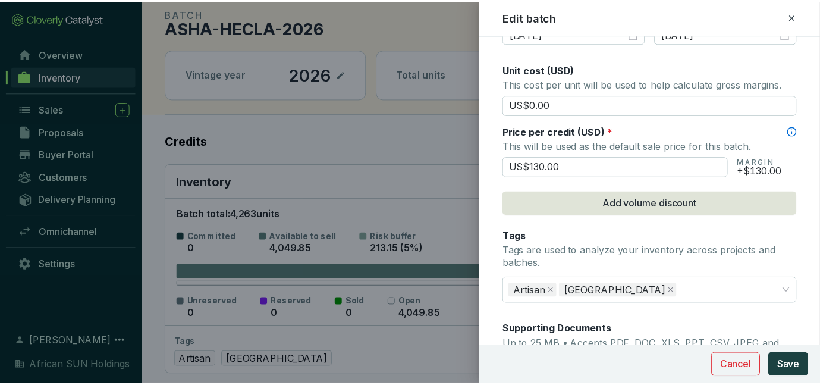
scroll to position [687, 0]
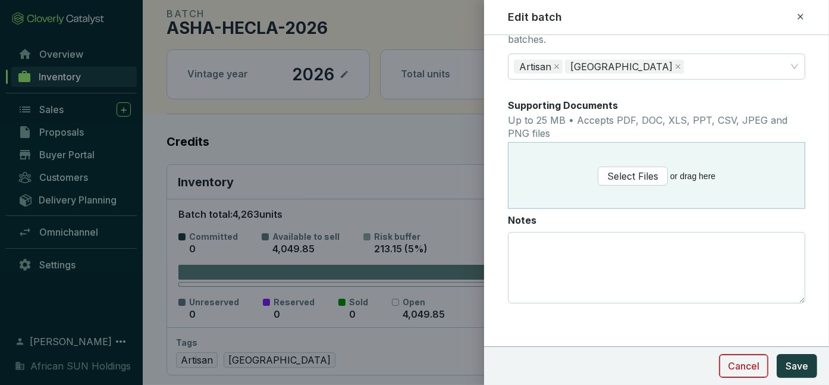
click at [744, 367] on span "Cancel" at bounding box center [744, 366] width 32 height 14
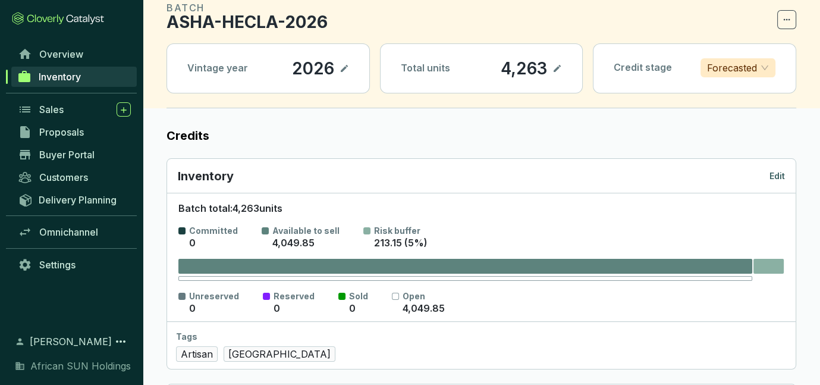
scroll to position [0, 0]
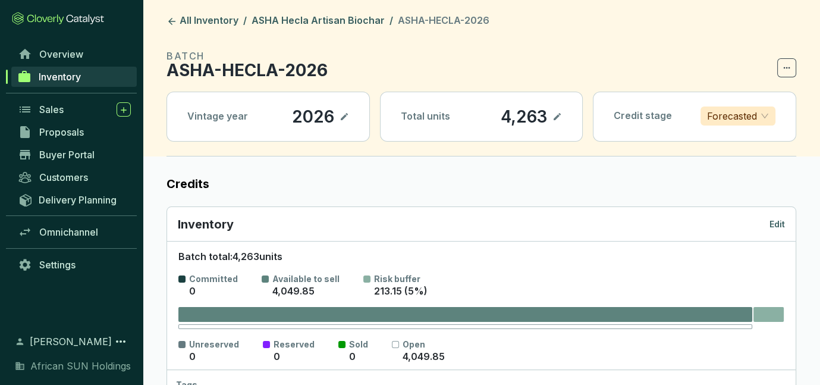
click at [309, 29] on header "All Inventory / ASHA Hecla Artisan Biochar / ASHA-HECLA-2026 BATCH ASHA-HECLA-2…" at bounding box center [481, 78] width 677 height 156
click at [319, 15] on link "ASHA Hecla Artisan Biochar" at bounding box center [318, 21] width 138 height 14
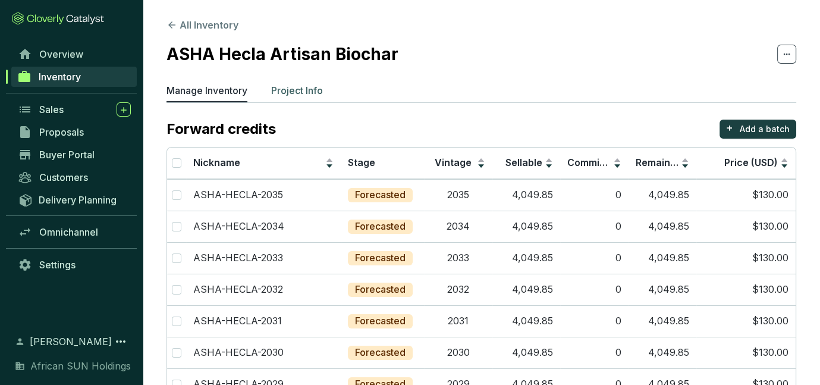
click at [321, 92] on p "Project Info" at bounding box center [297, 90] width 52 height 14
